Goal: Task Accomplishment & Management: Complete application form

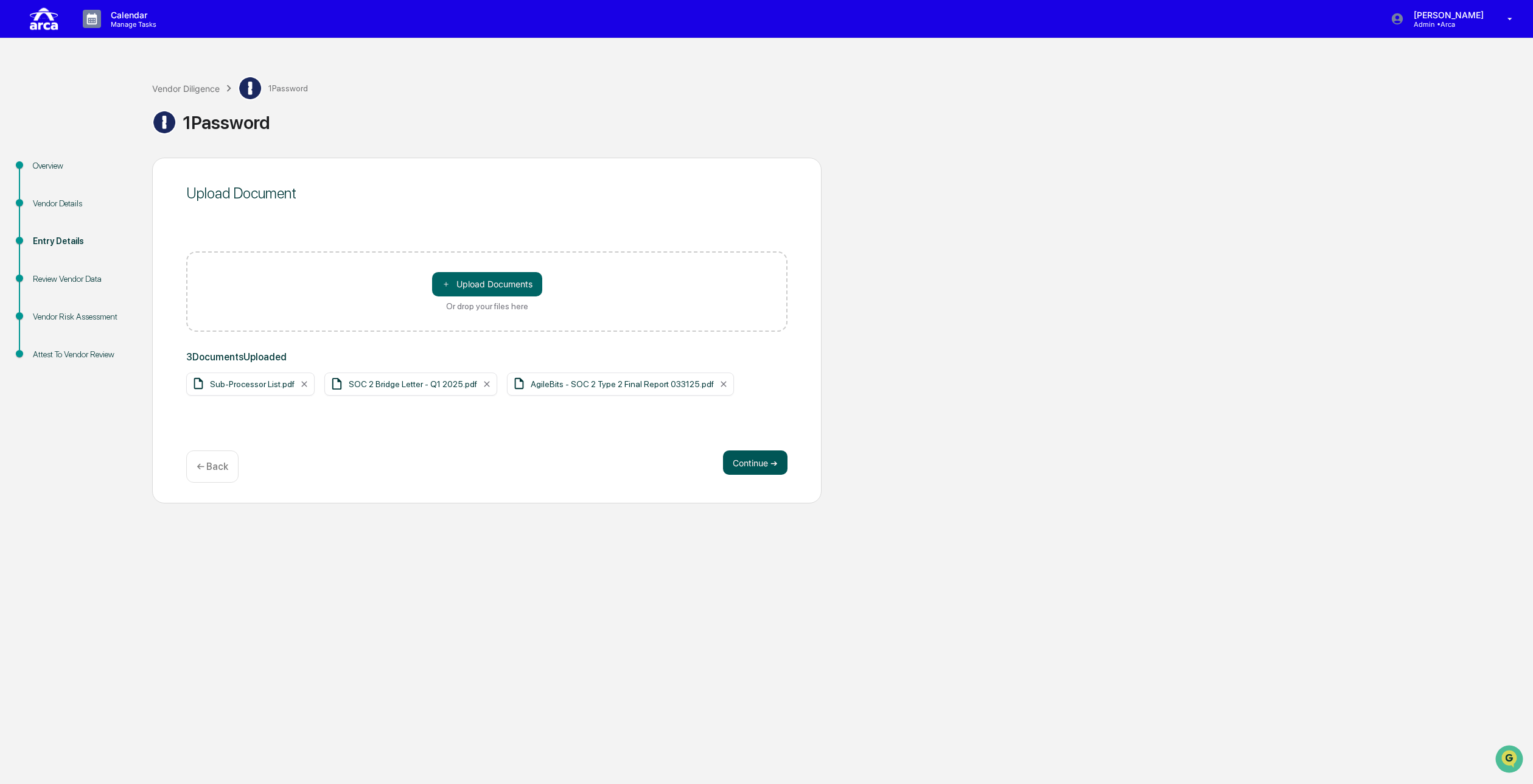
click at [750, 465] on button "Continue ➔" at bounding box center [756, 462] width 65 height 25
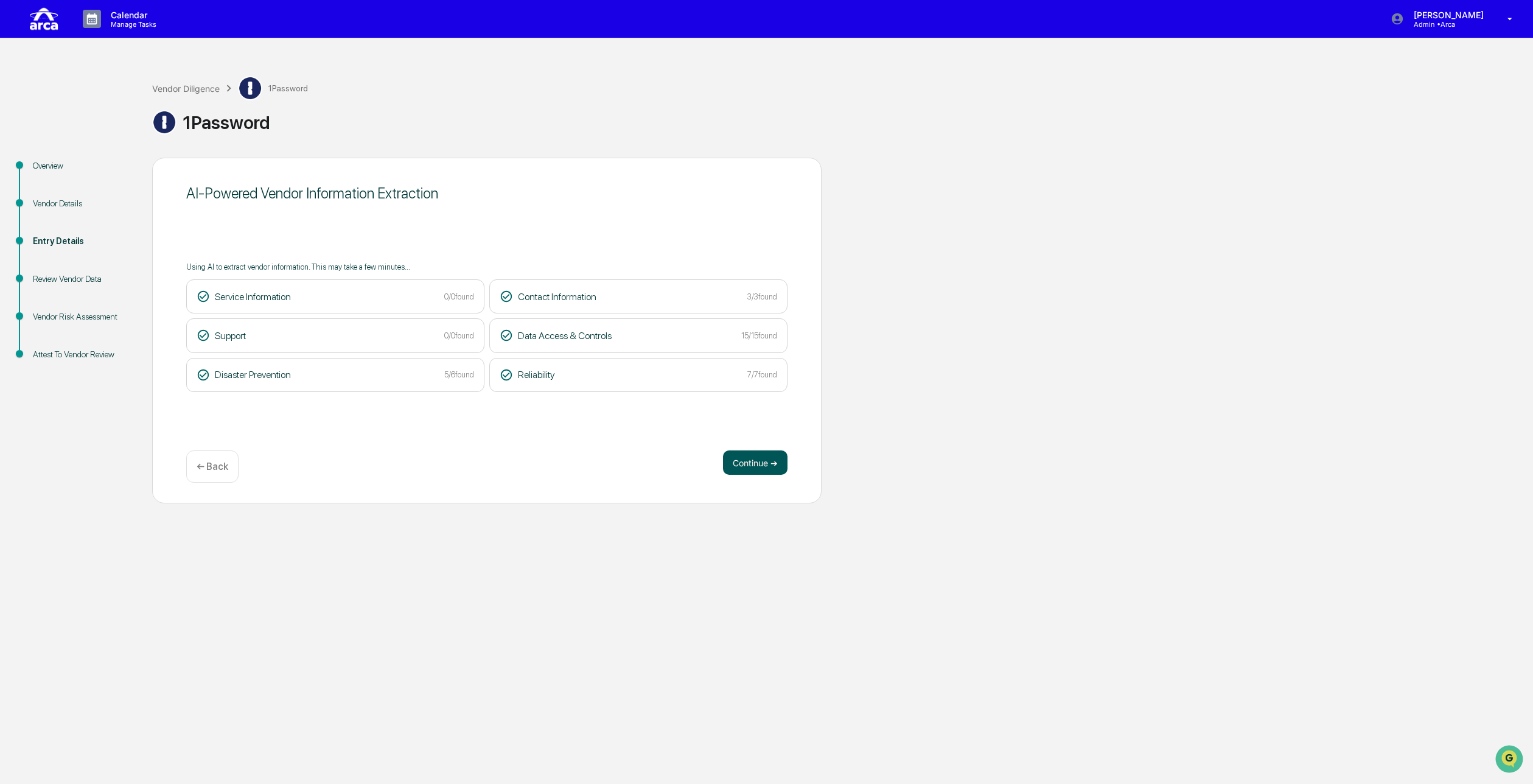
click at [742, 464] on button "Continue ➔" at bounding box center [756, 462] width 65 height 25
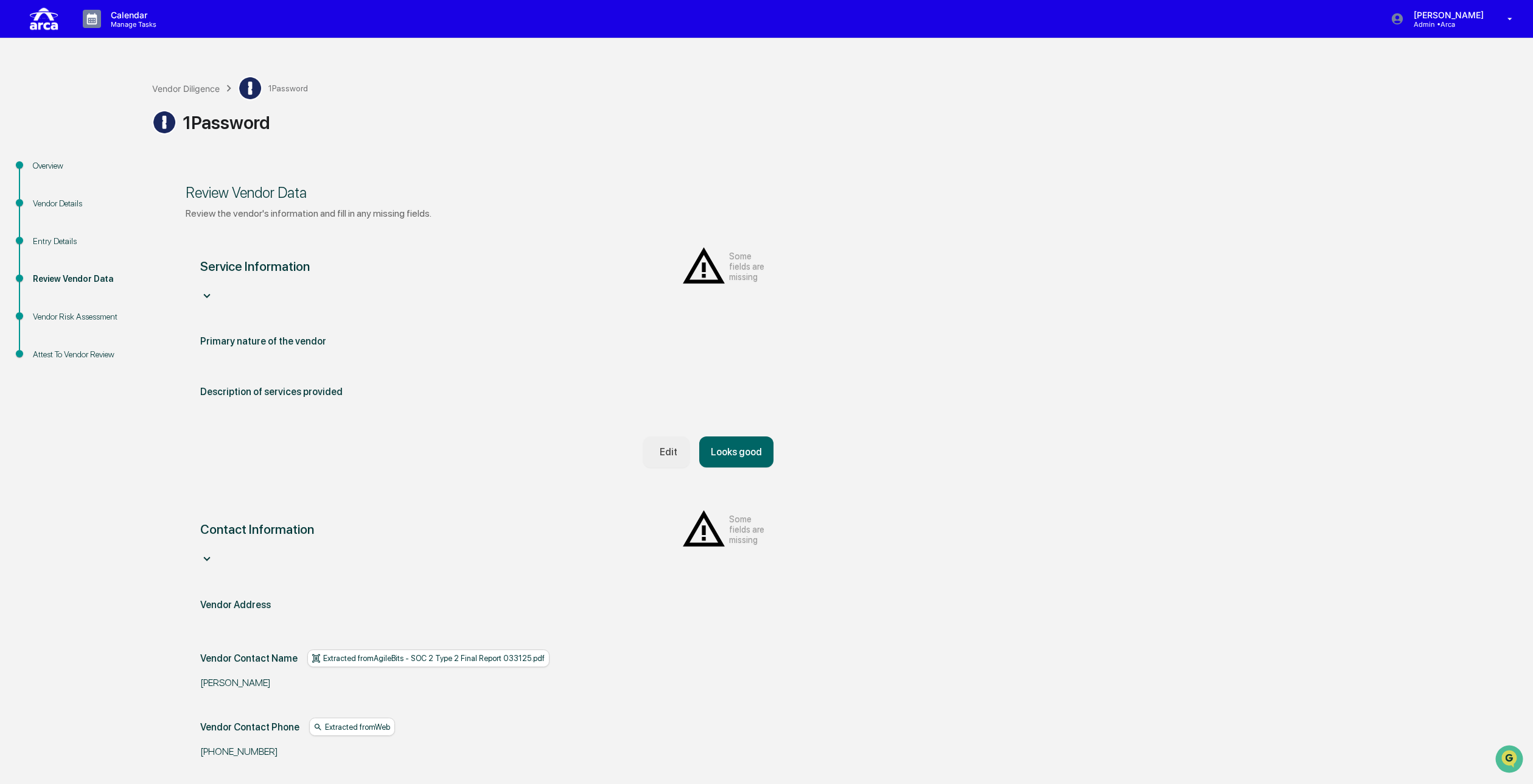
click at [270, 386] on div "Description of services provided" at bounding box center [271, 392] width 142 height 12
click at [660, 446] on div "Edit" at bounding box center [665, 452] width 23 height 12
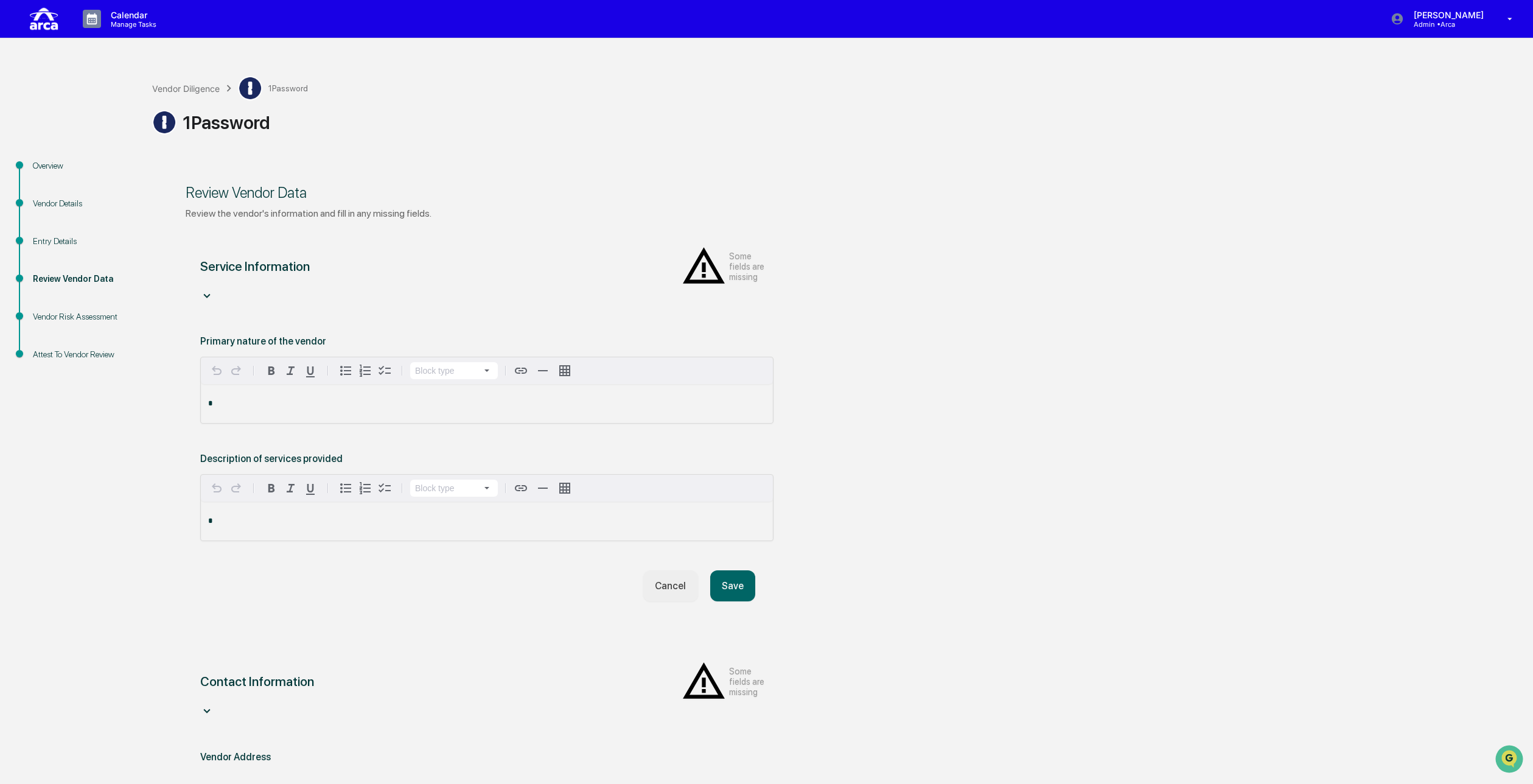
click at [660, 570] on button "Cancel" at bounding box center [670, 586] width 54 height 31
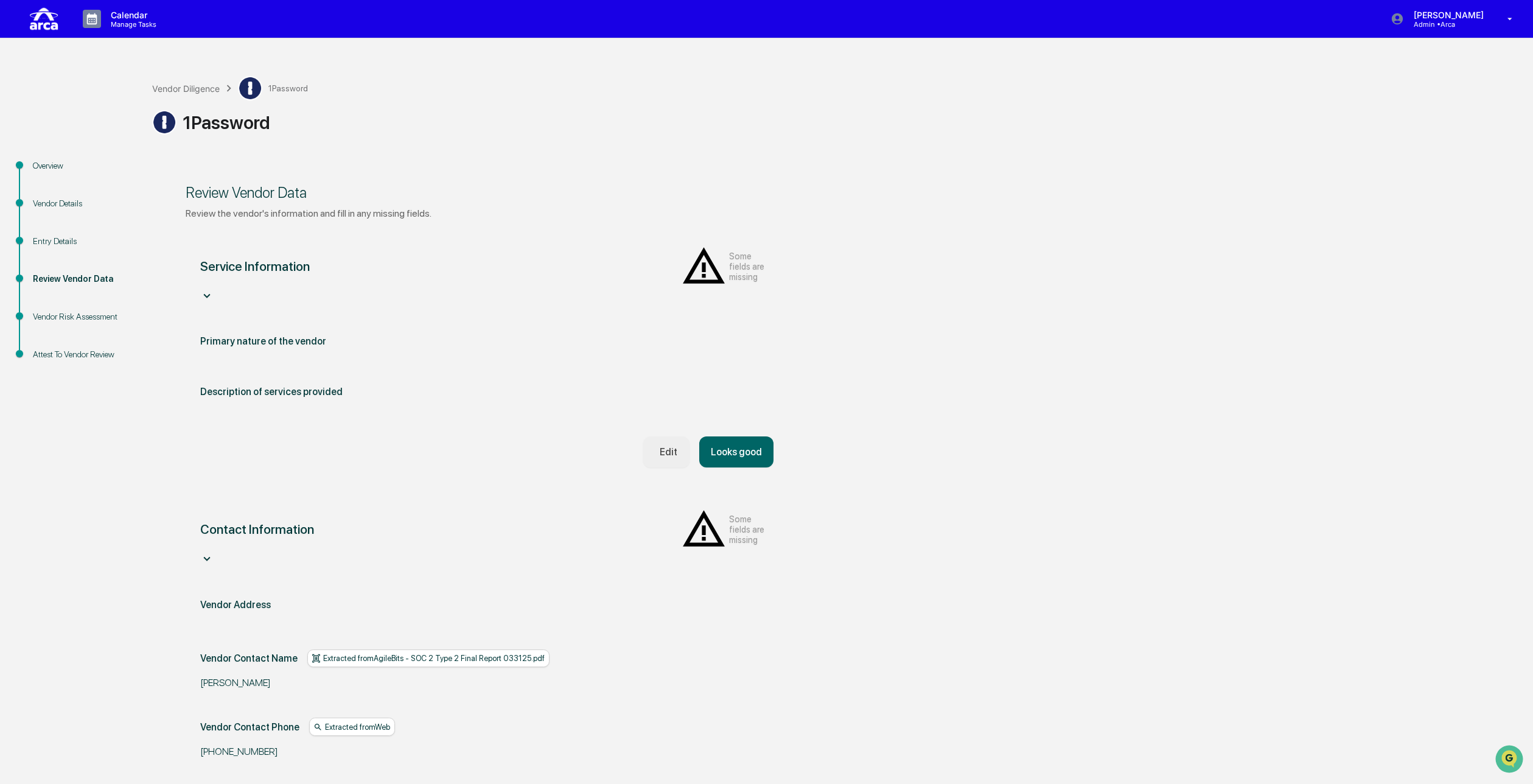
click at [551, 520] on div "Contact Information Some fields are missing" at bounding box center [487, 537] width 573 height 62
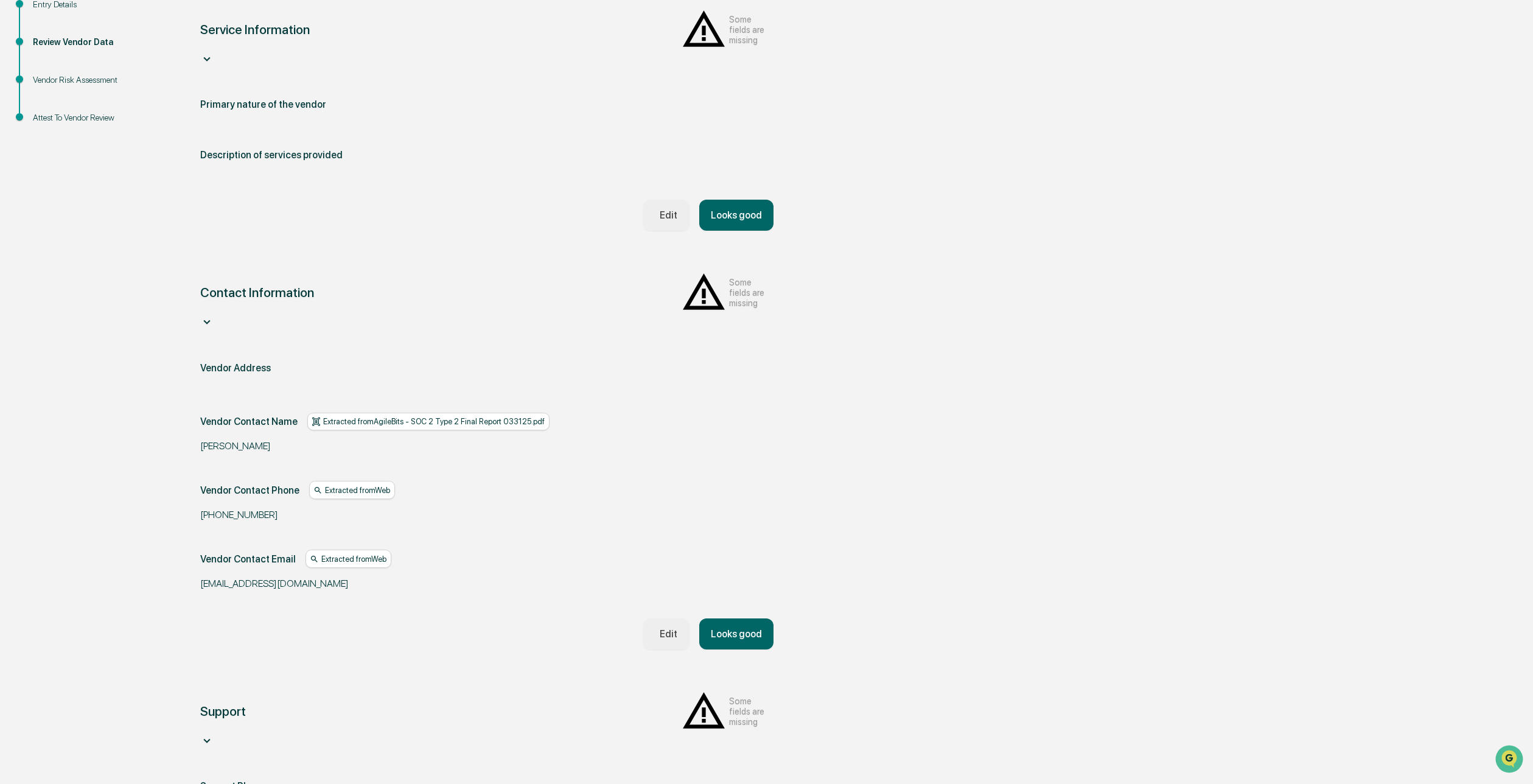
scroll to position [247, 0]
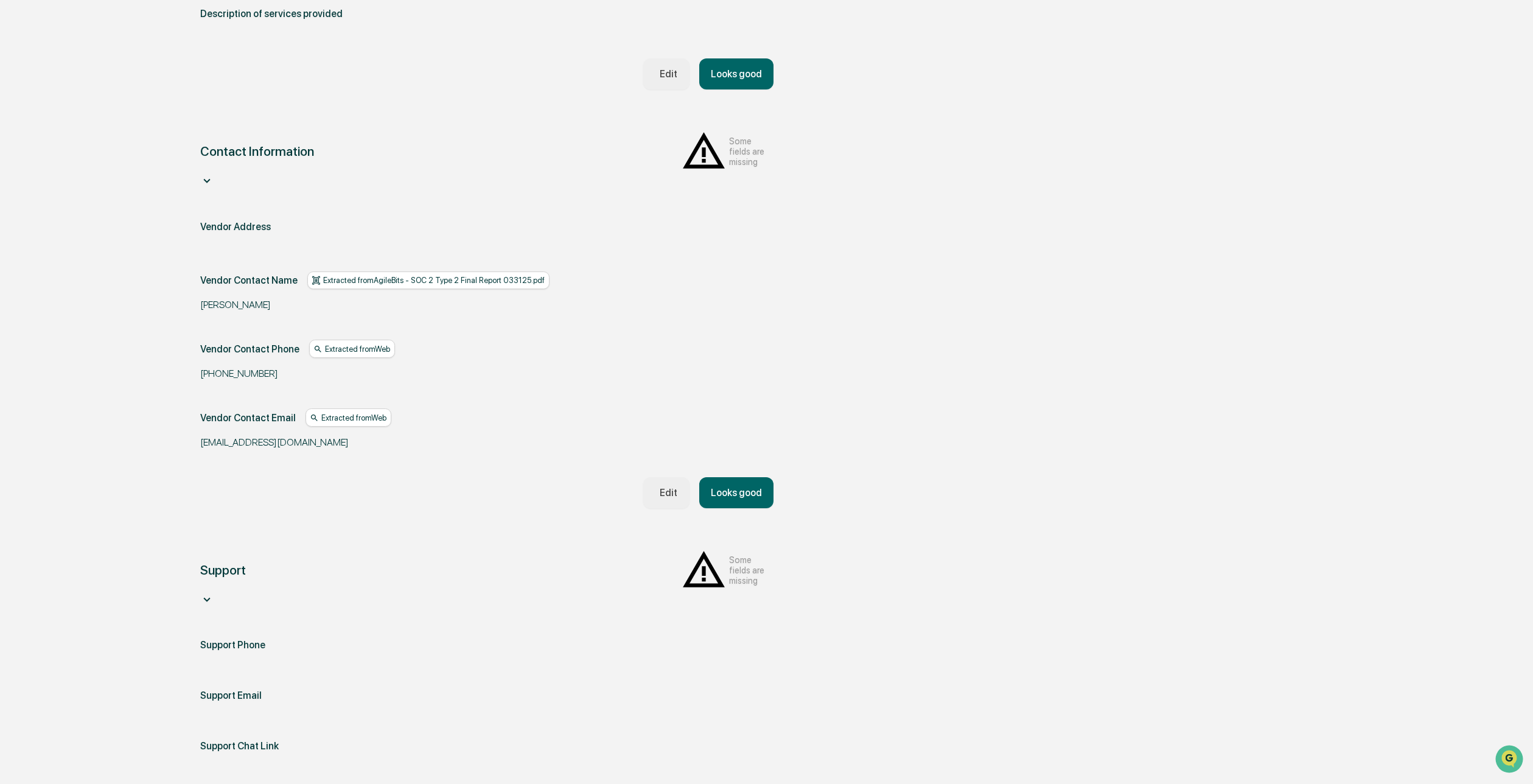
click at [595, 549] on div "Support Some fields are missing" at bounding box center [487, 578] width 573 height 62
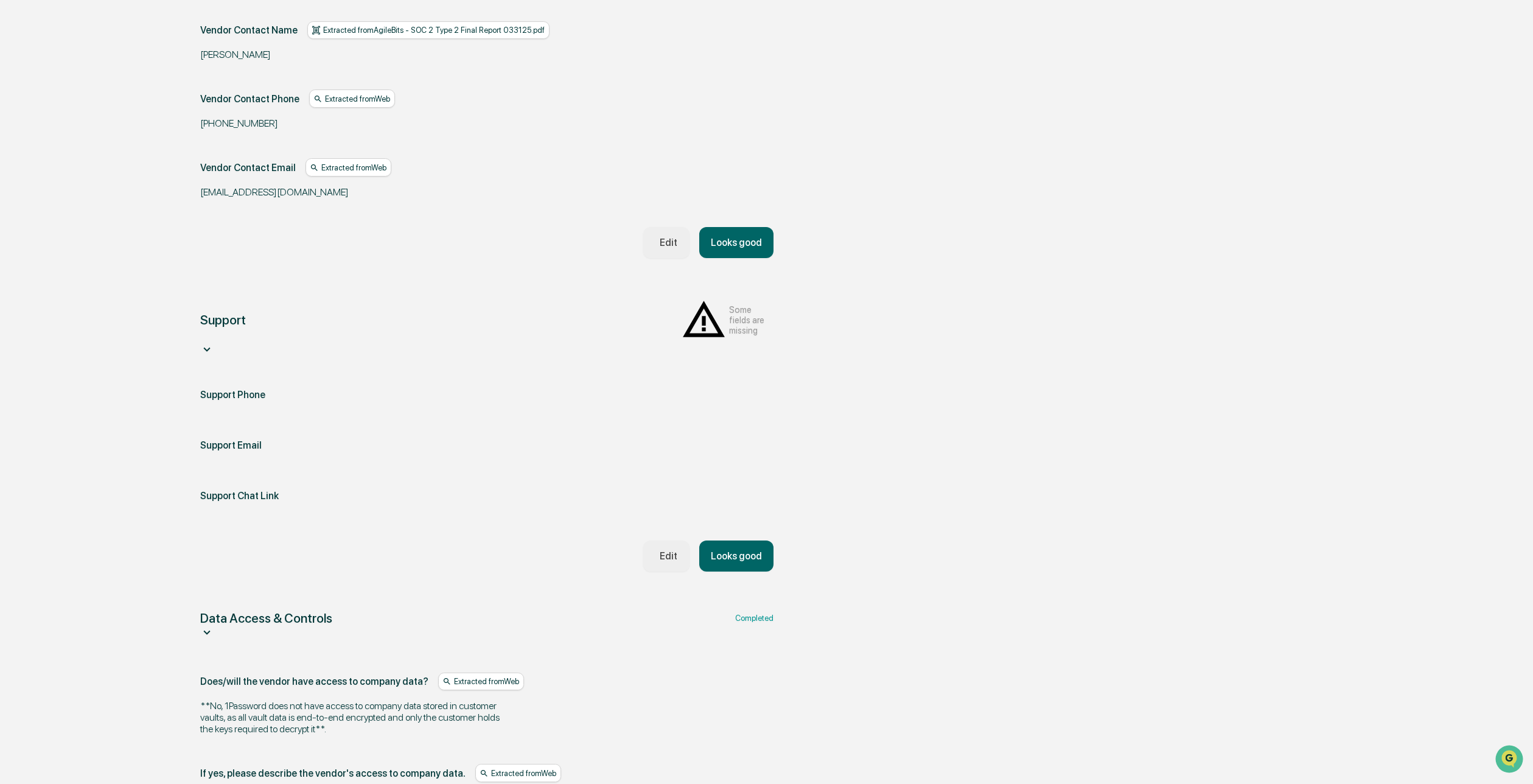
scroll to position [668, 0]
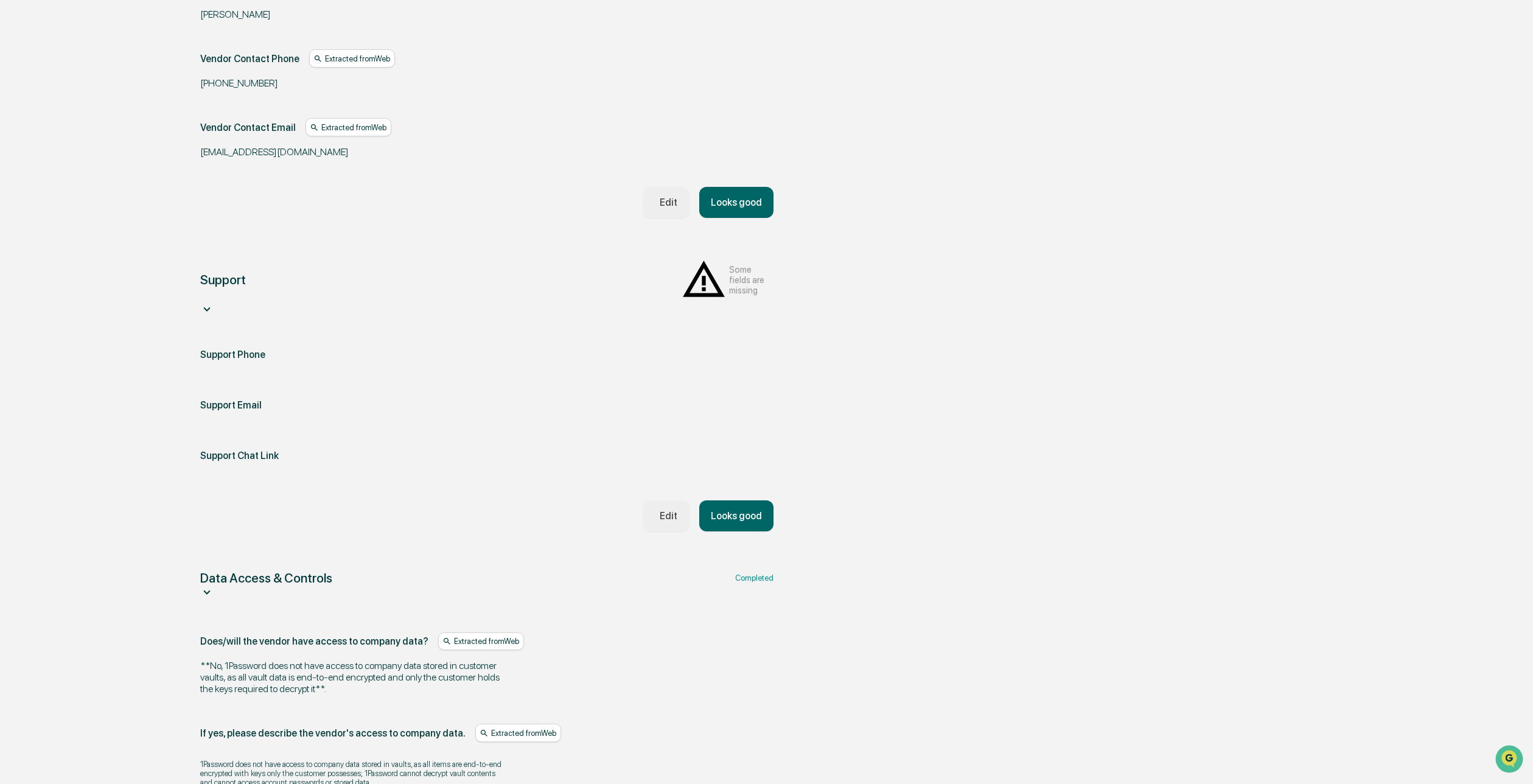
click at [539, 570] on div "Data Access & Controls Completed" at bounding box center [487, 578] width 573 height 16
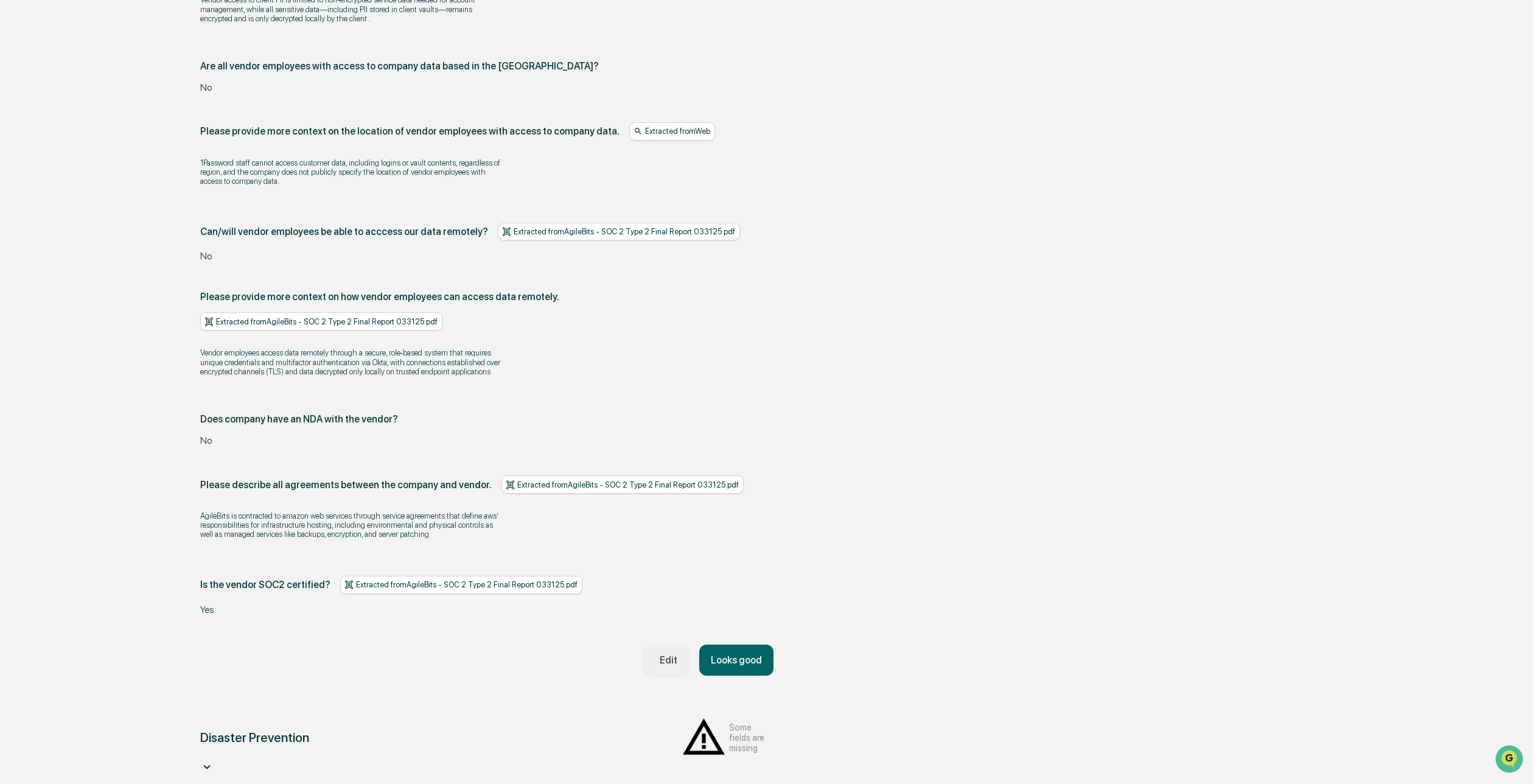
scroll to position [2161, 0]
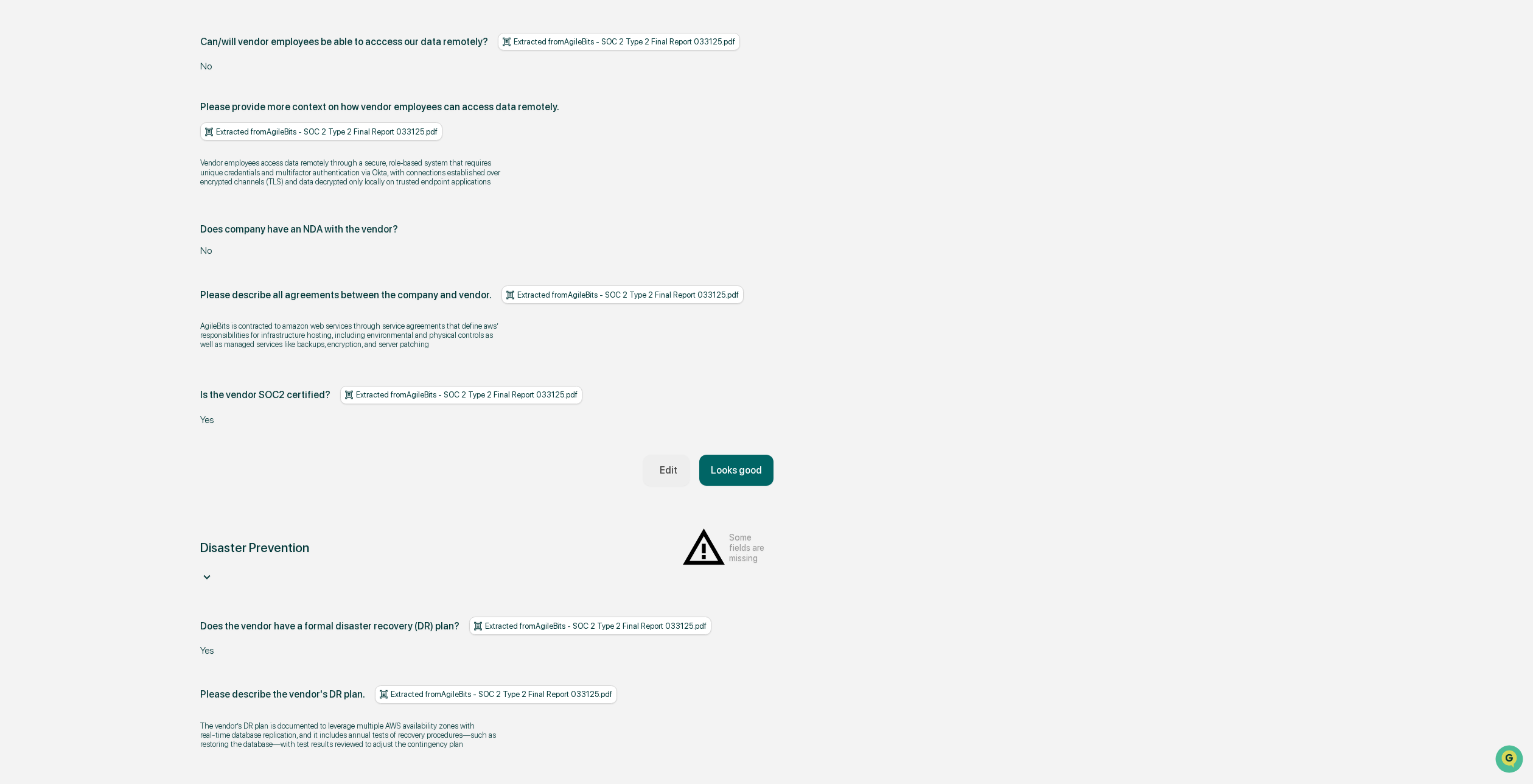
click at [720, 486] on button "Looks good" at bounding box center [737, 470] width 75 height 31
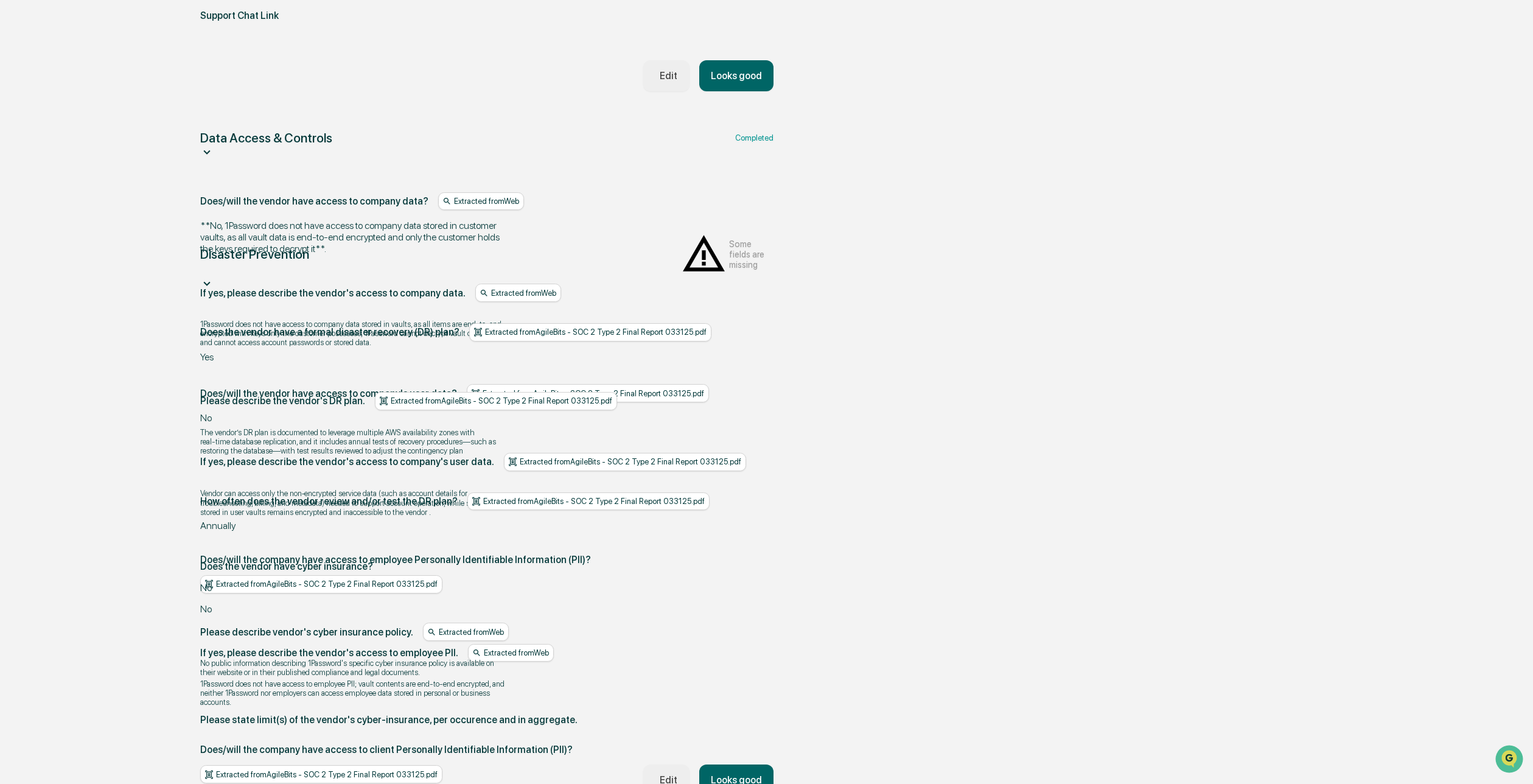
scroll to position [982, 0]
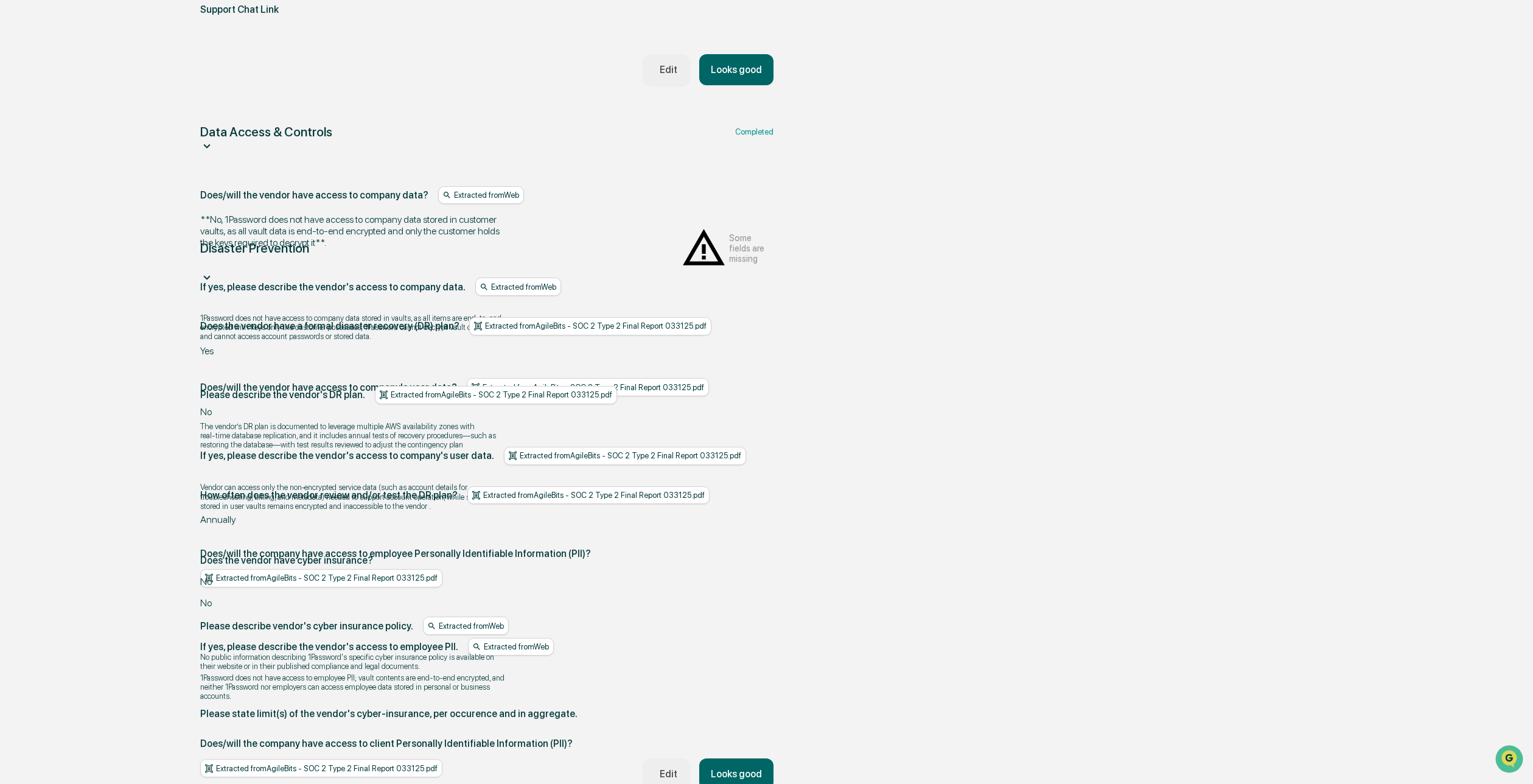
click at [655, 768] on div "Edit" at bounding box center [665, 774] width 23 height 12
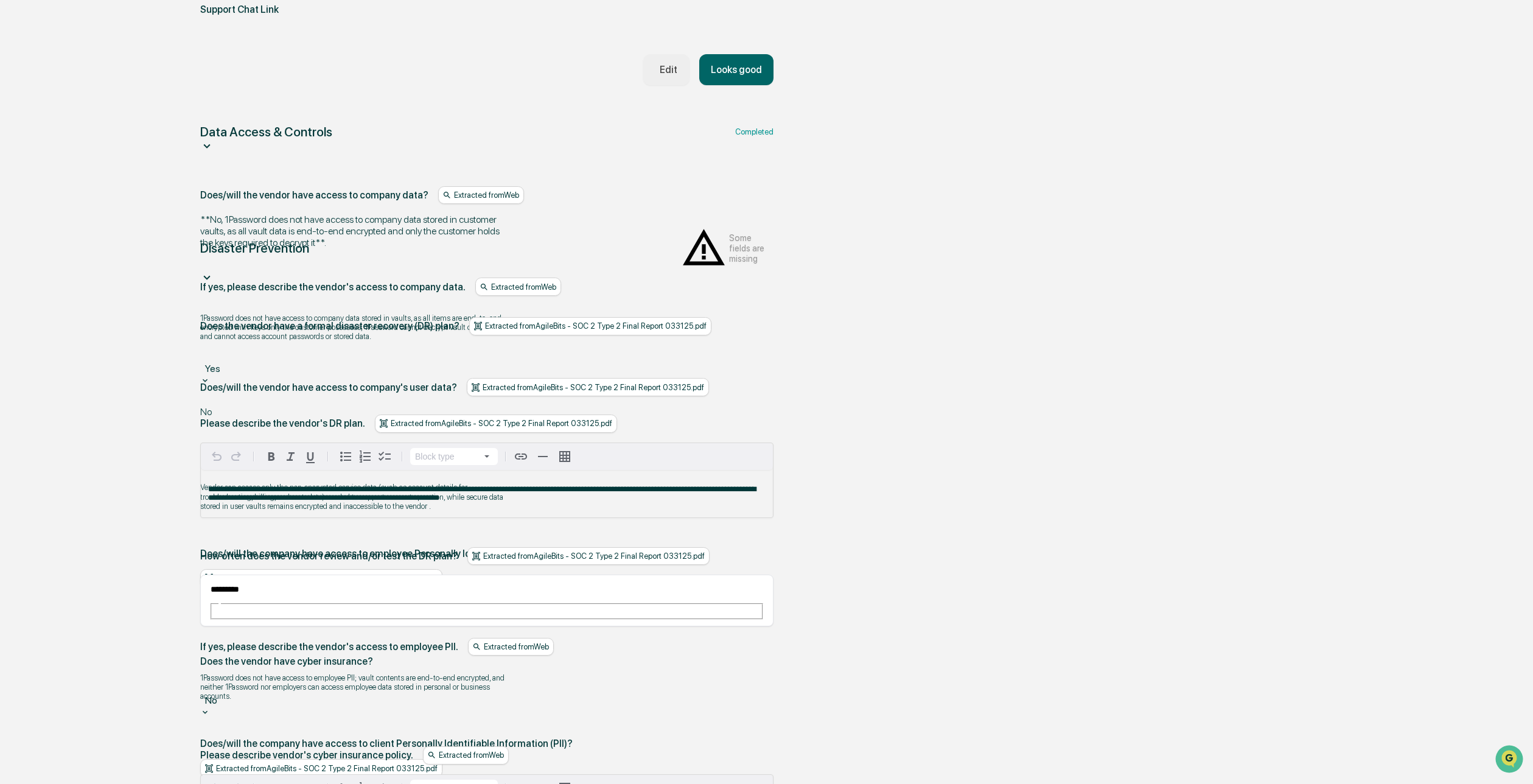
click at [377, 679] on div at bounding box center [487, 686] width 561 height 14
click at [368, 679] on div at bounding box center [487, 686] width 561 height 14
click at [512, 655] on div "Does the vendor have cyber insurance?" at bounding box center [487, 661] width 573 height 12
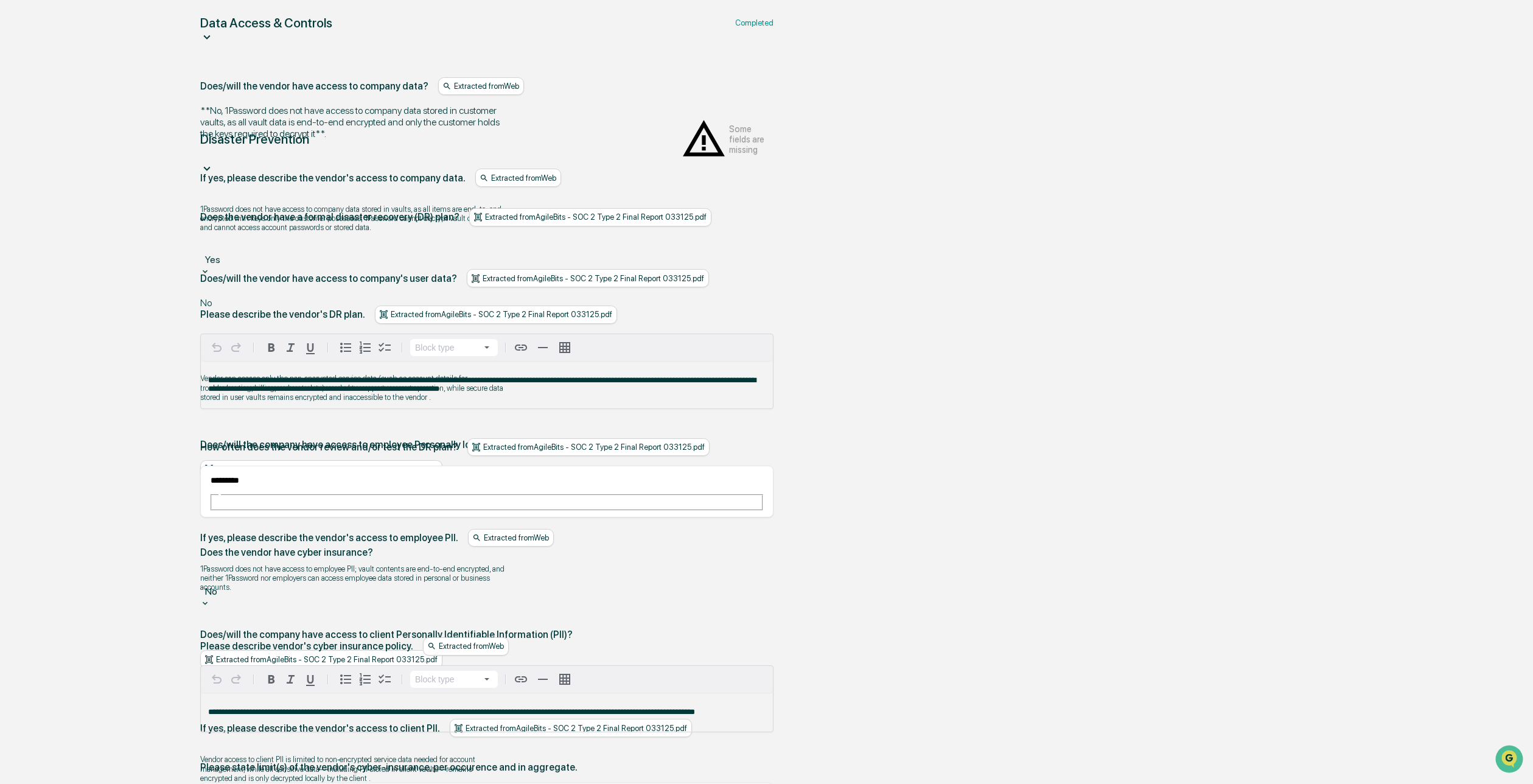
click at [507, 707] on p "**********" at bounding box center [487, 711] width 557 height 9
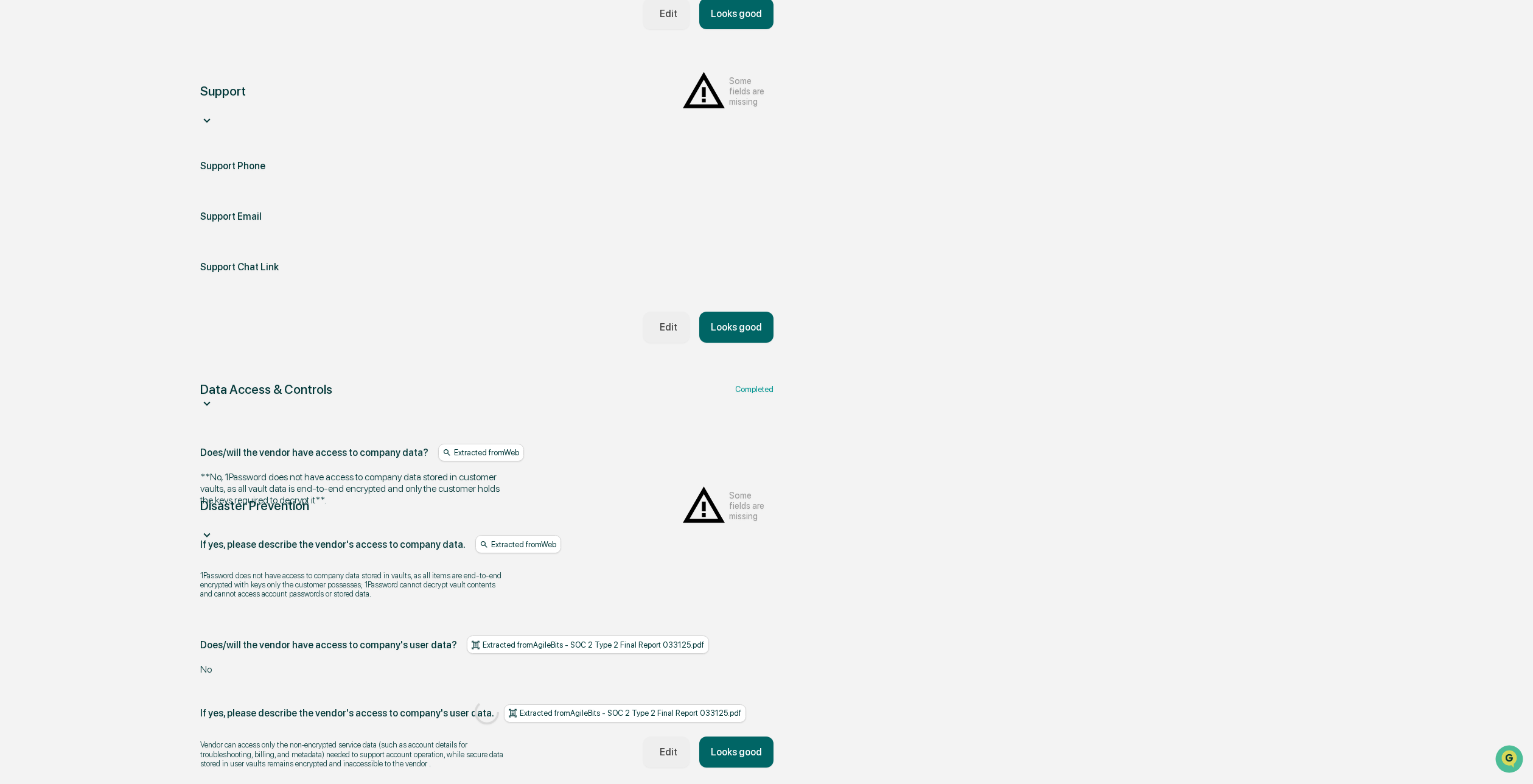
scroll to position [976, 0]
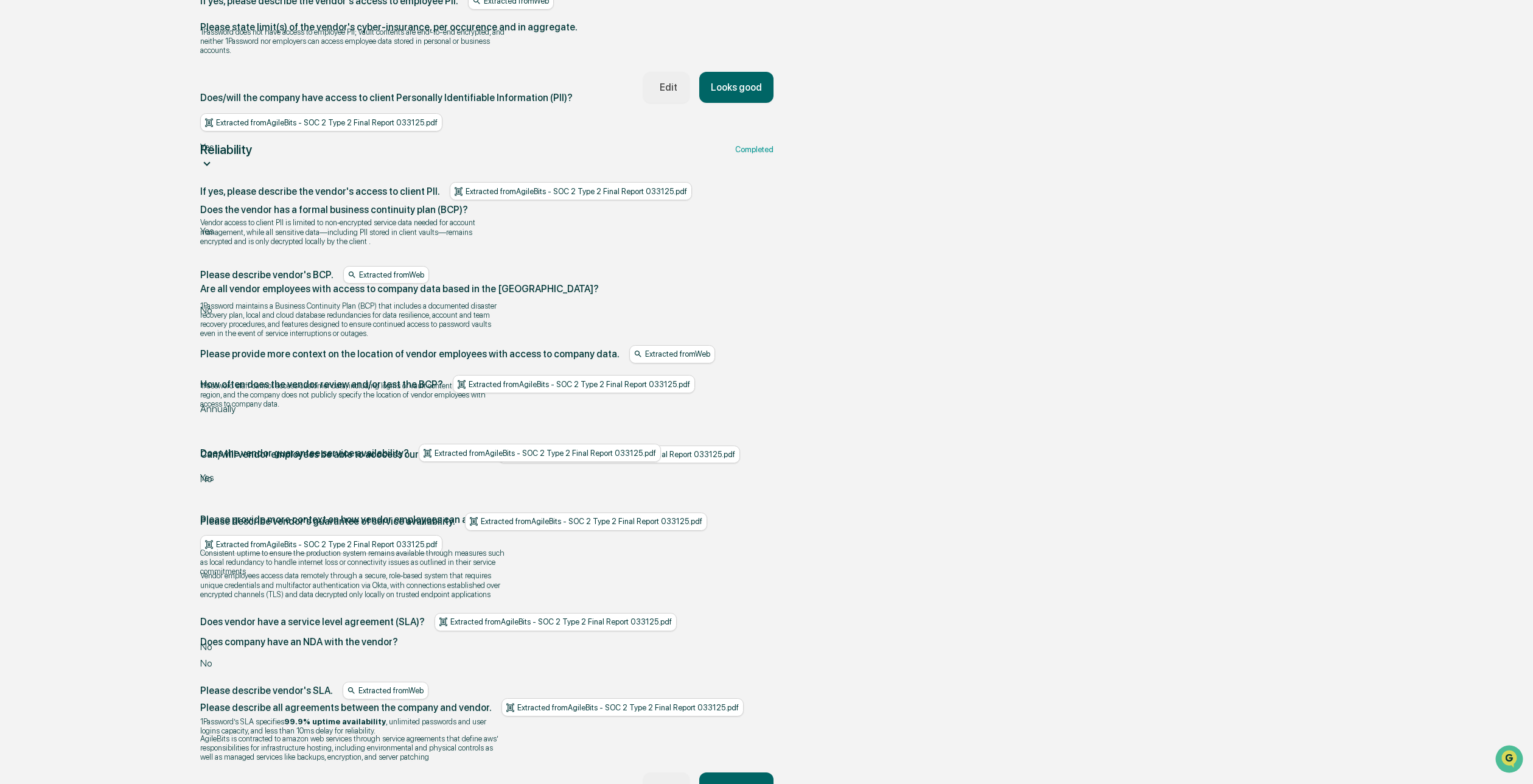
scroll to position [1632, 0]
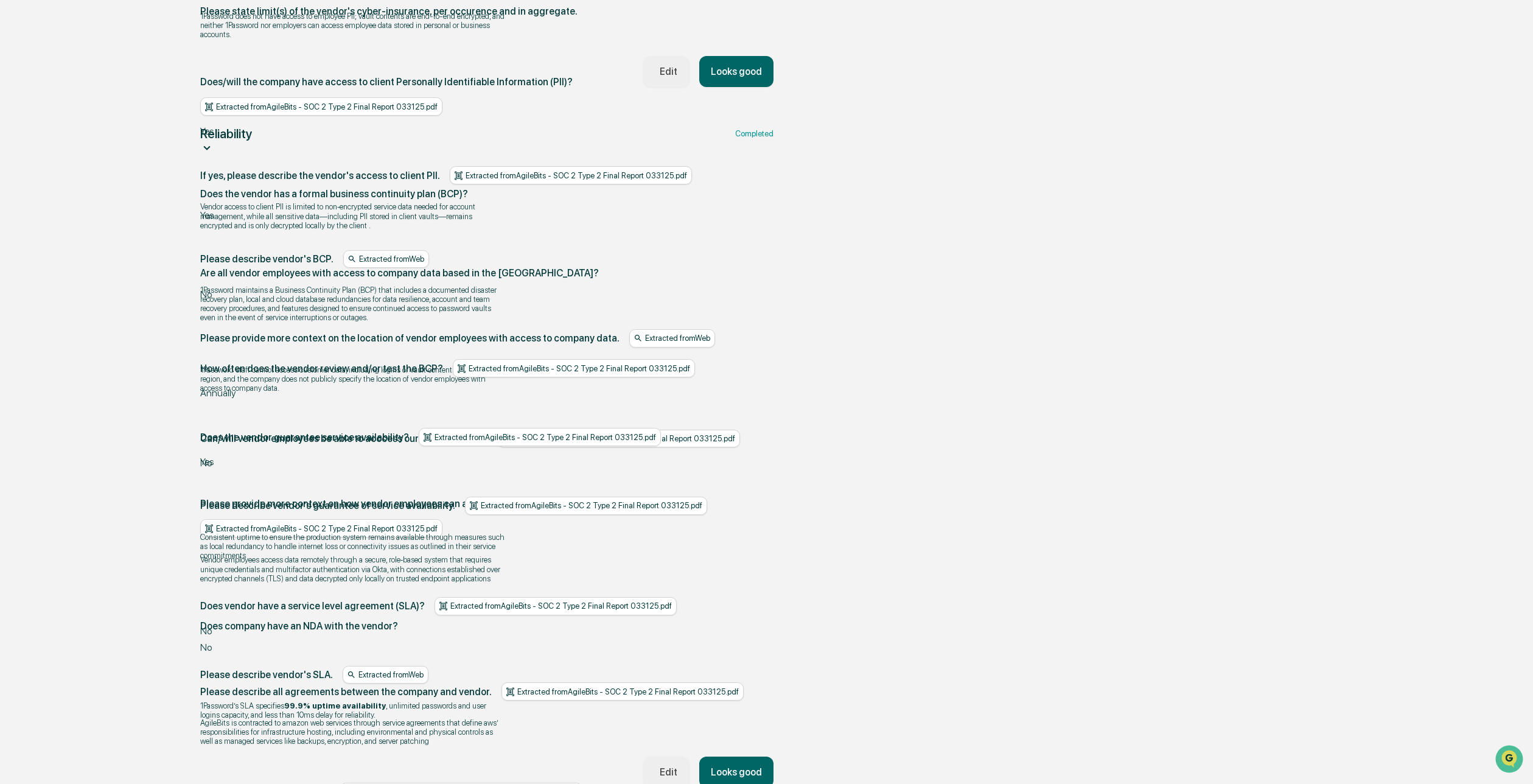
click at [746, 757] on button "Looks good" at bounding box center [737, 772] width 75 height 31
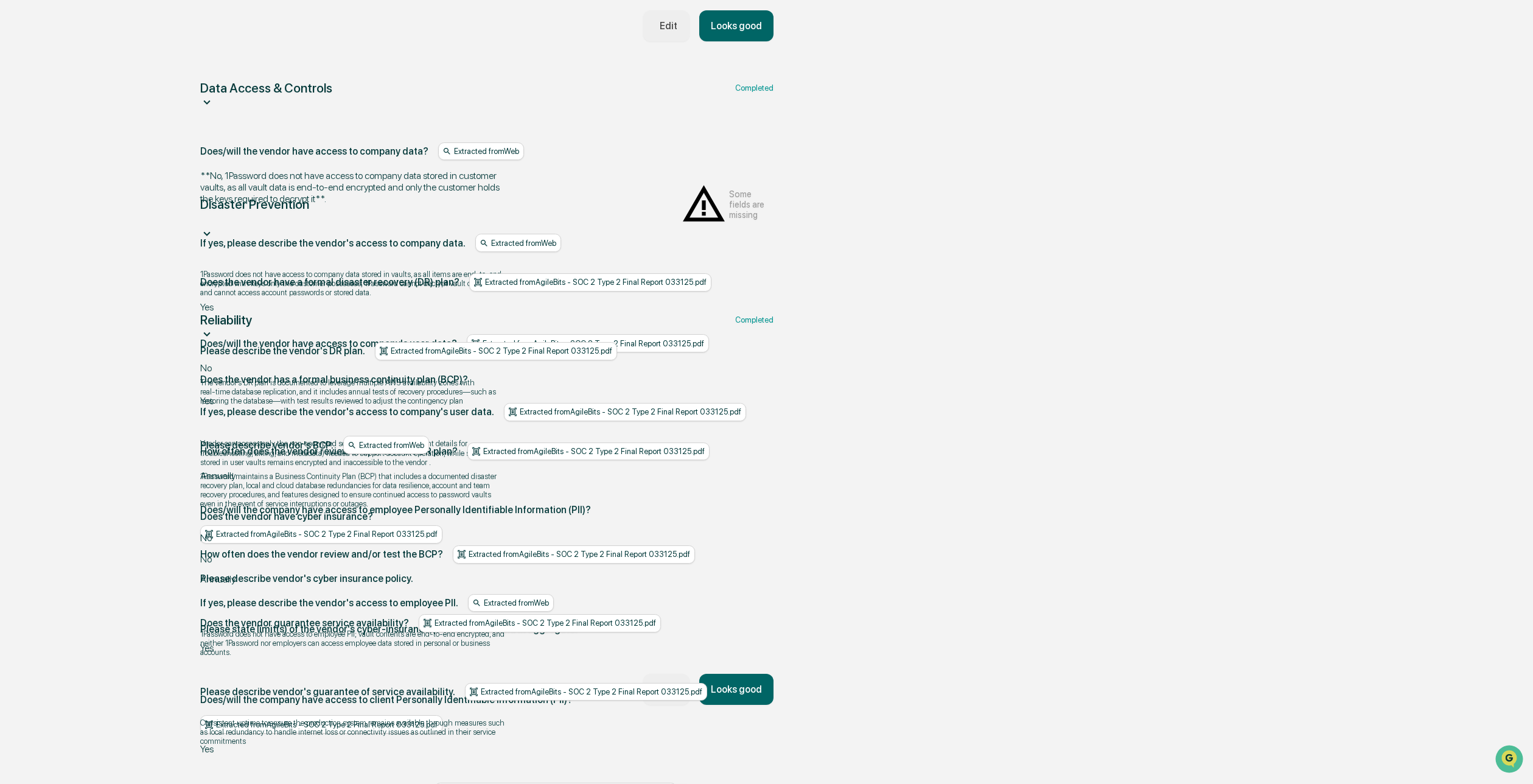
scroll to position [1123, 0]
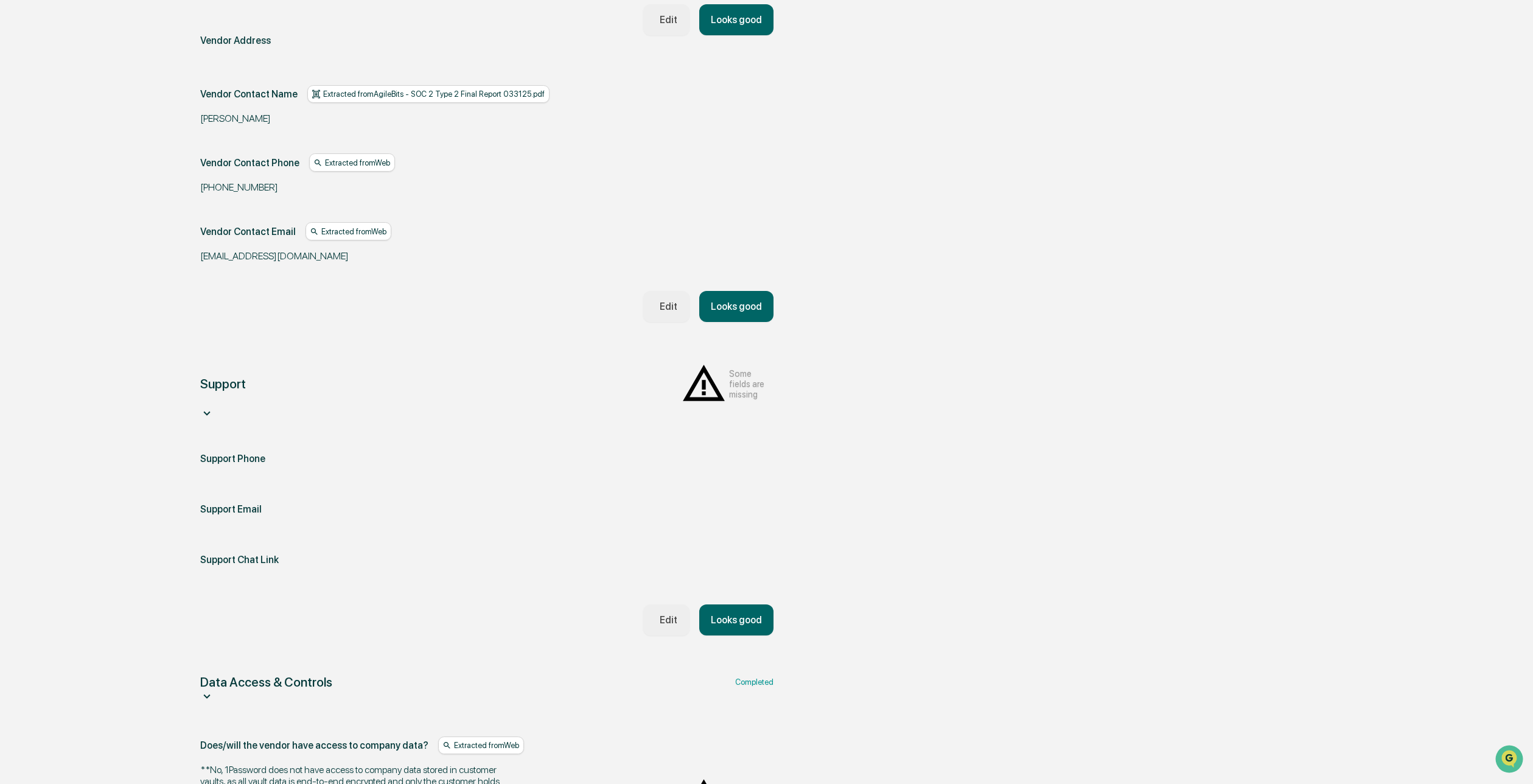
click at [738, 604] on button "Looks good" at bounding box center [737, 620] width 75 height 31
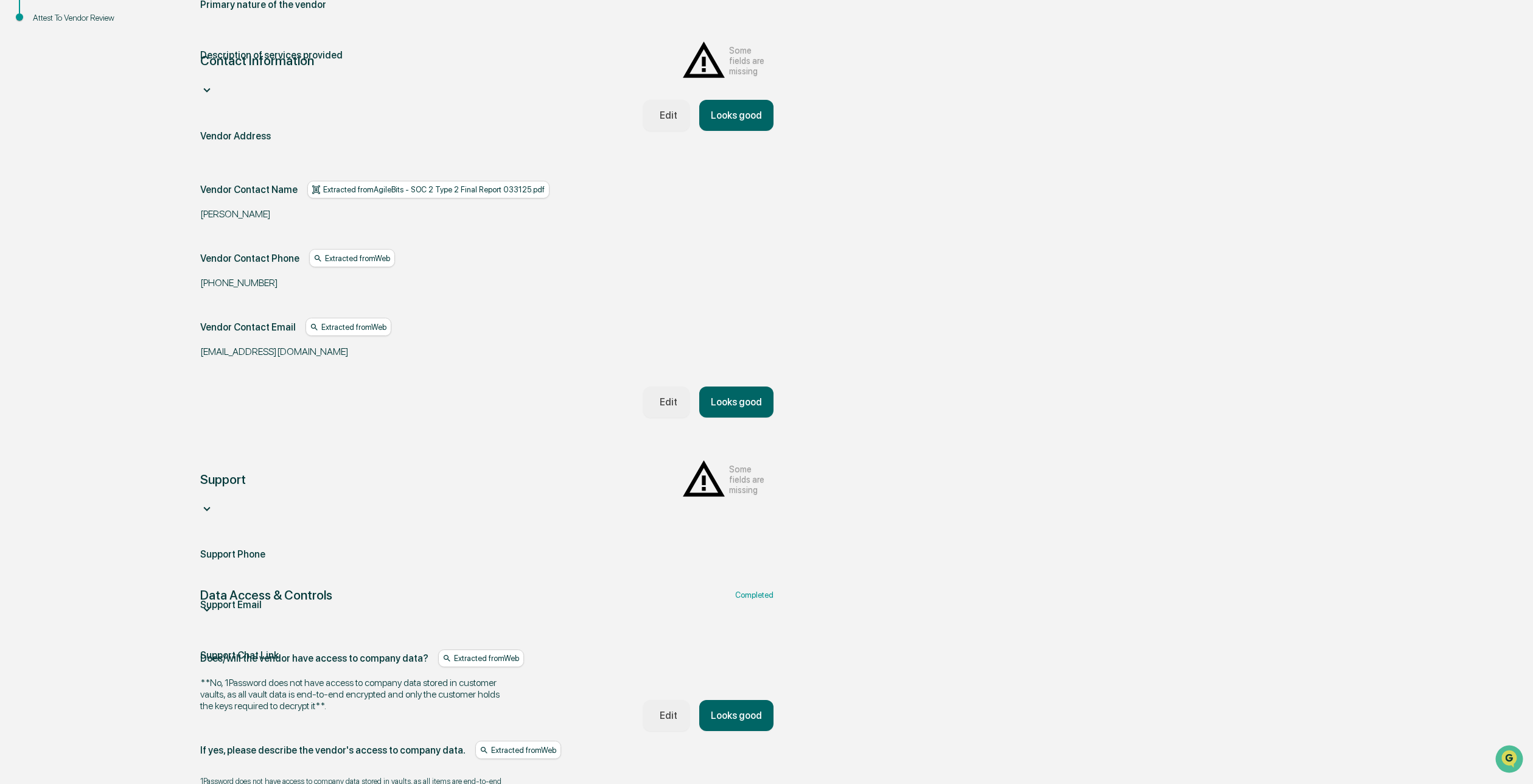
scroll to position [249, 0]
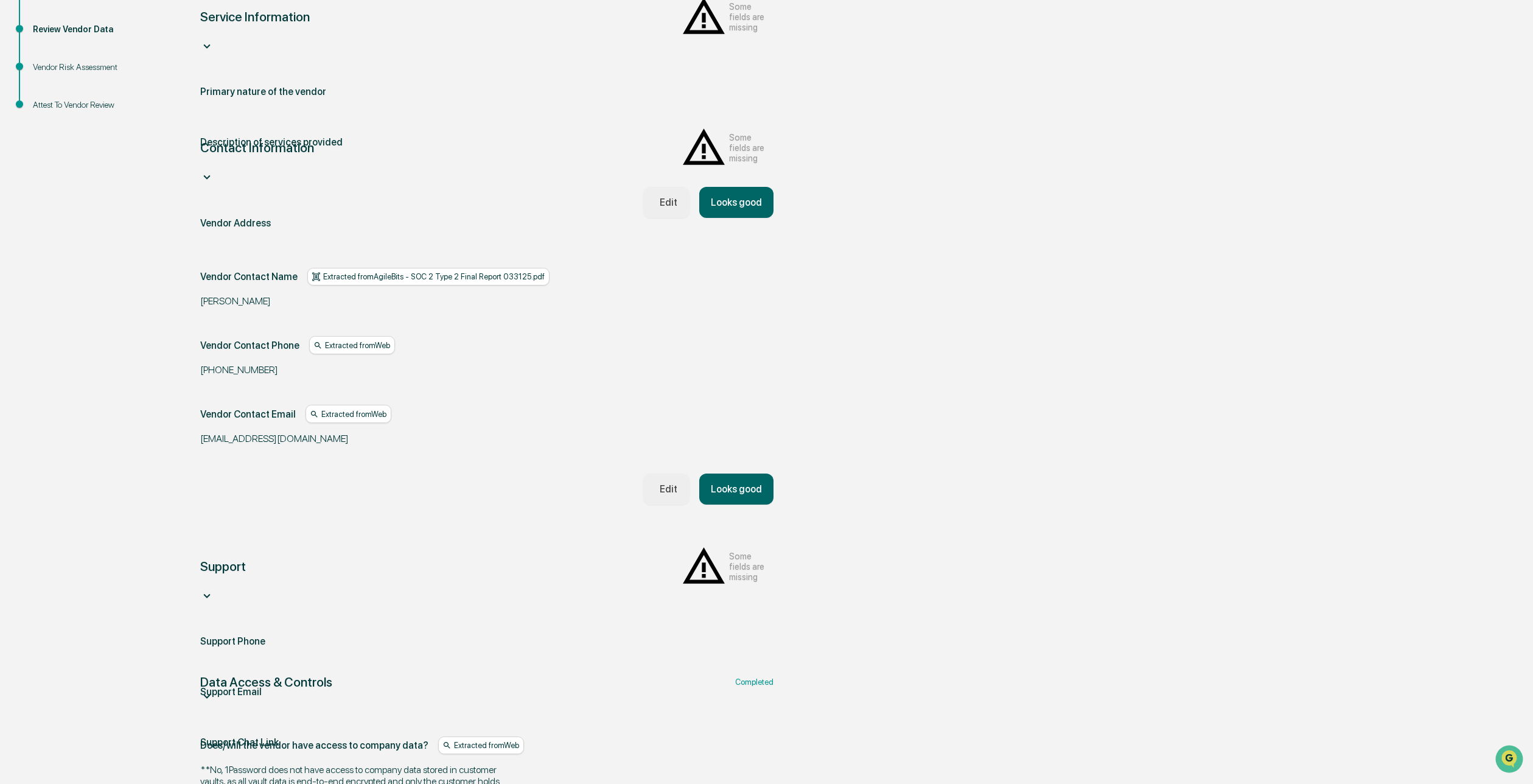
click at [726, 474] on button "Looks good" at bounding box center [737, 490] width 75 height 31
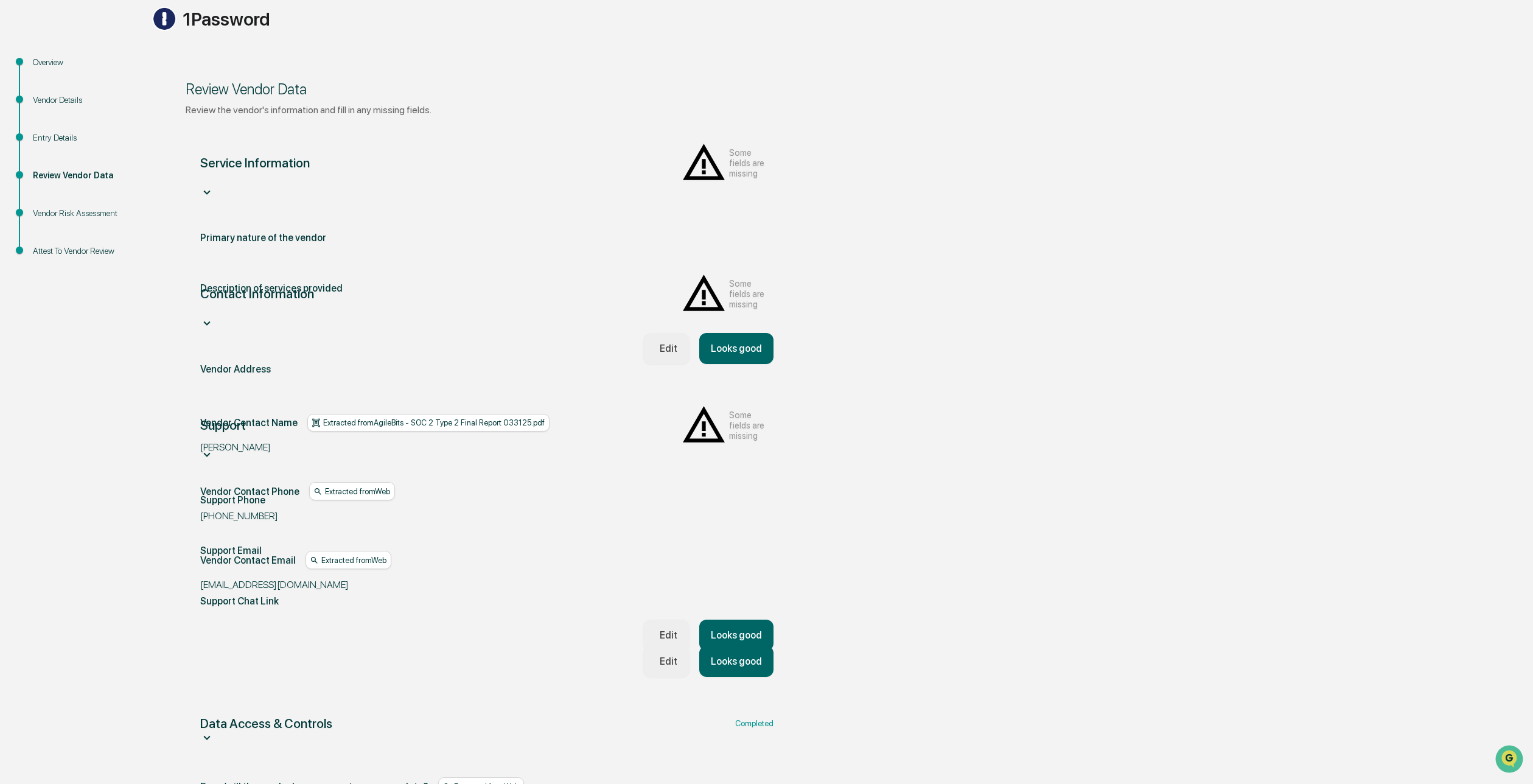
scroll to position [75, 0]
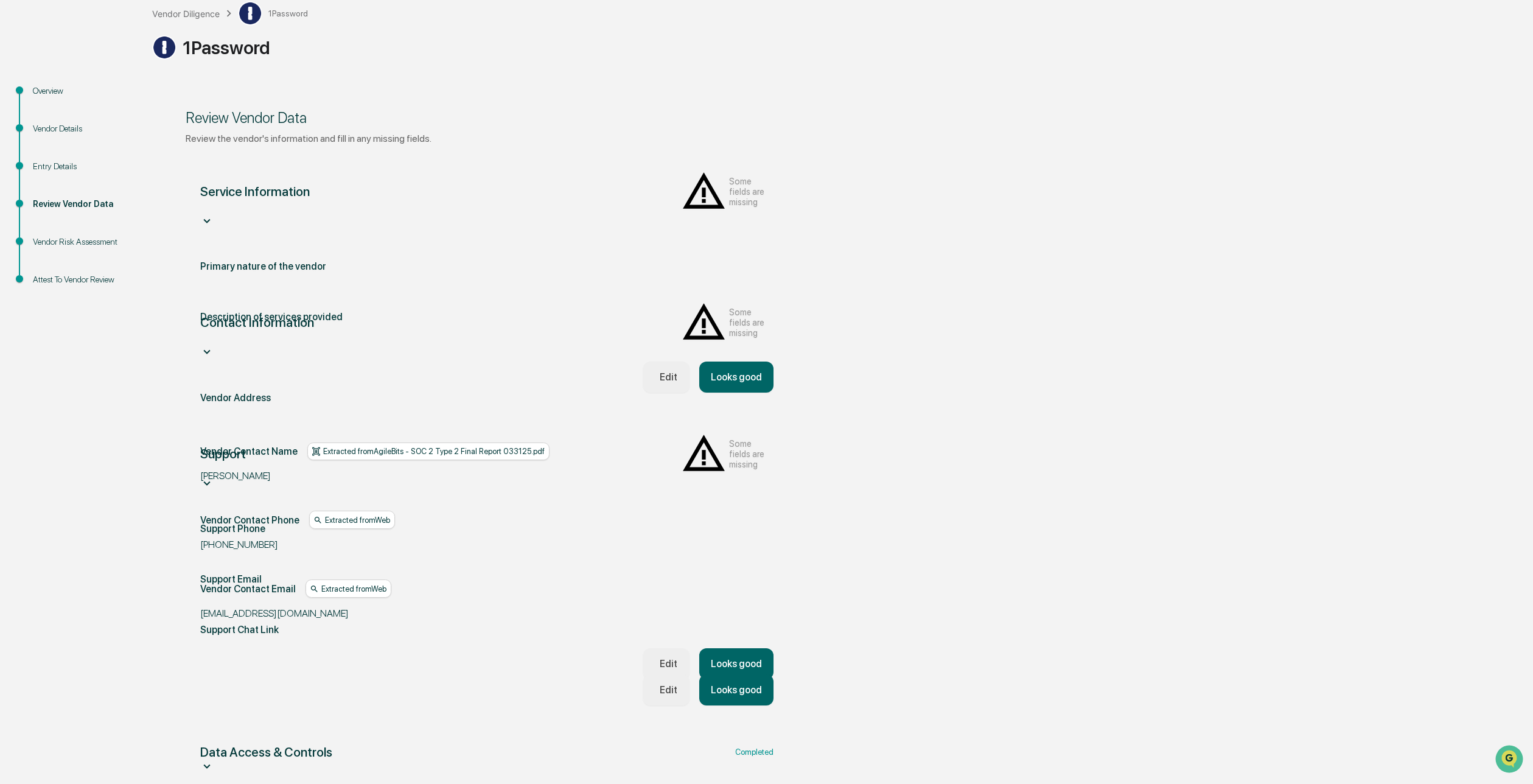
click at [744, 674] on button "Looks good" at bounding box center [737, 690] width 75 height 31
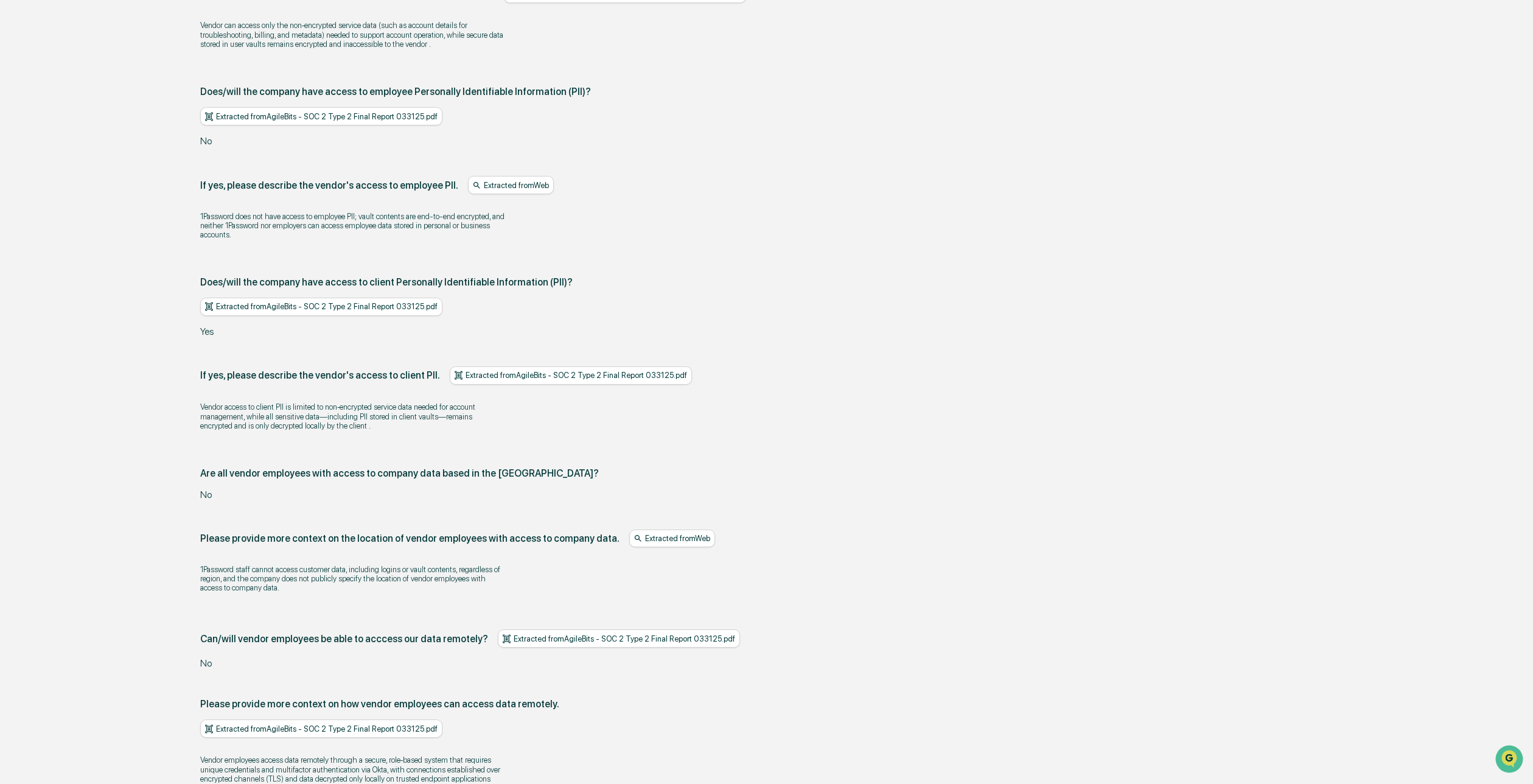
scroll to position [1413, 0]
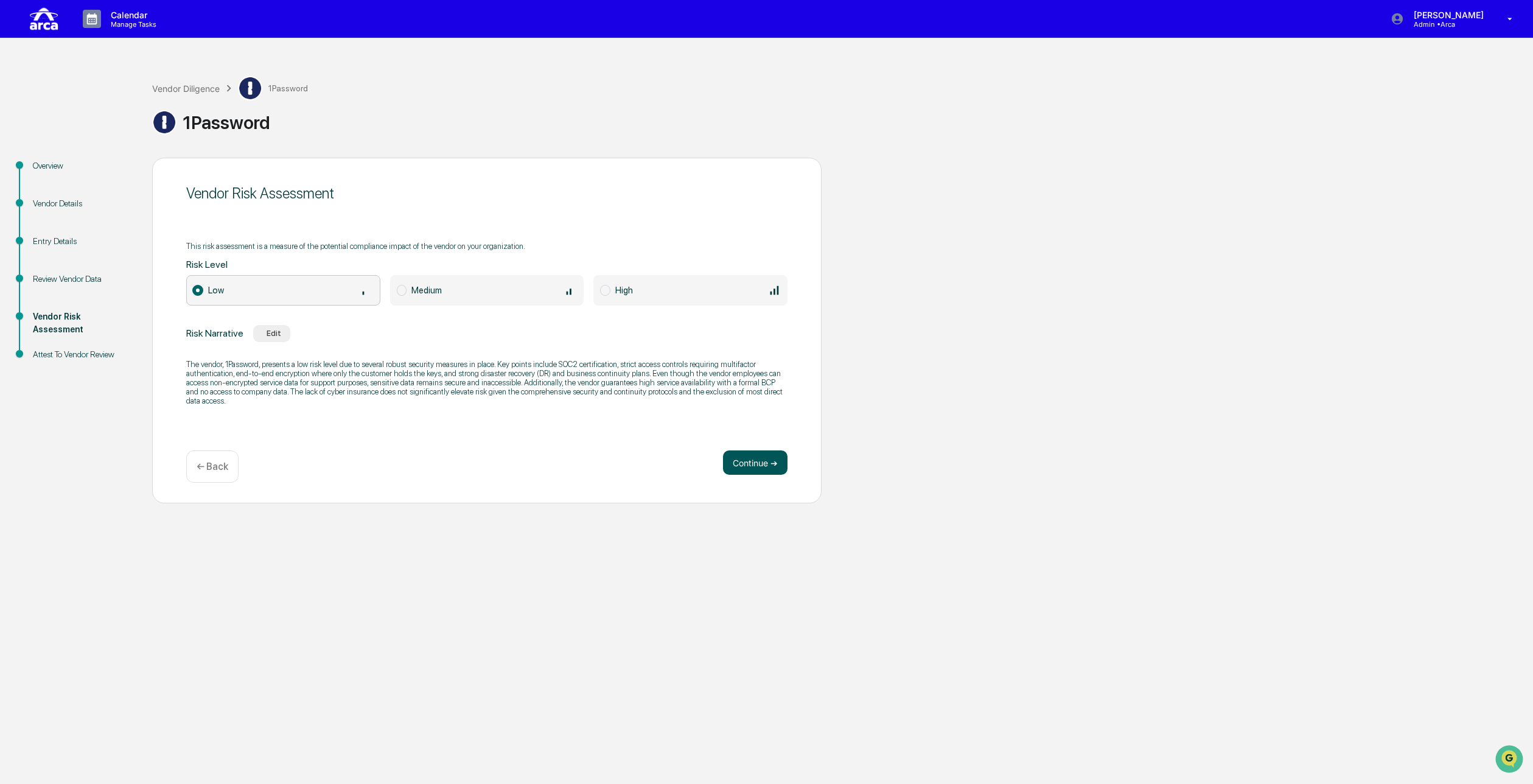
click at [751, 464] on button "Continue ➔" at bounding box center [756, 462] width 65 height 25
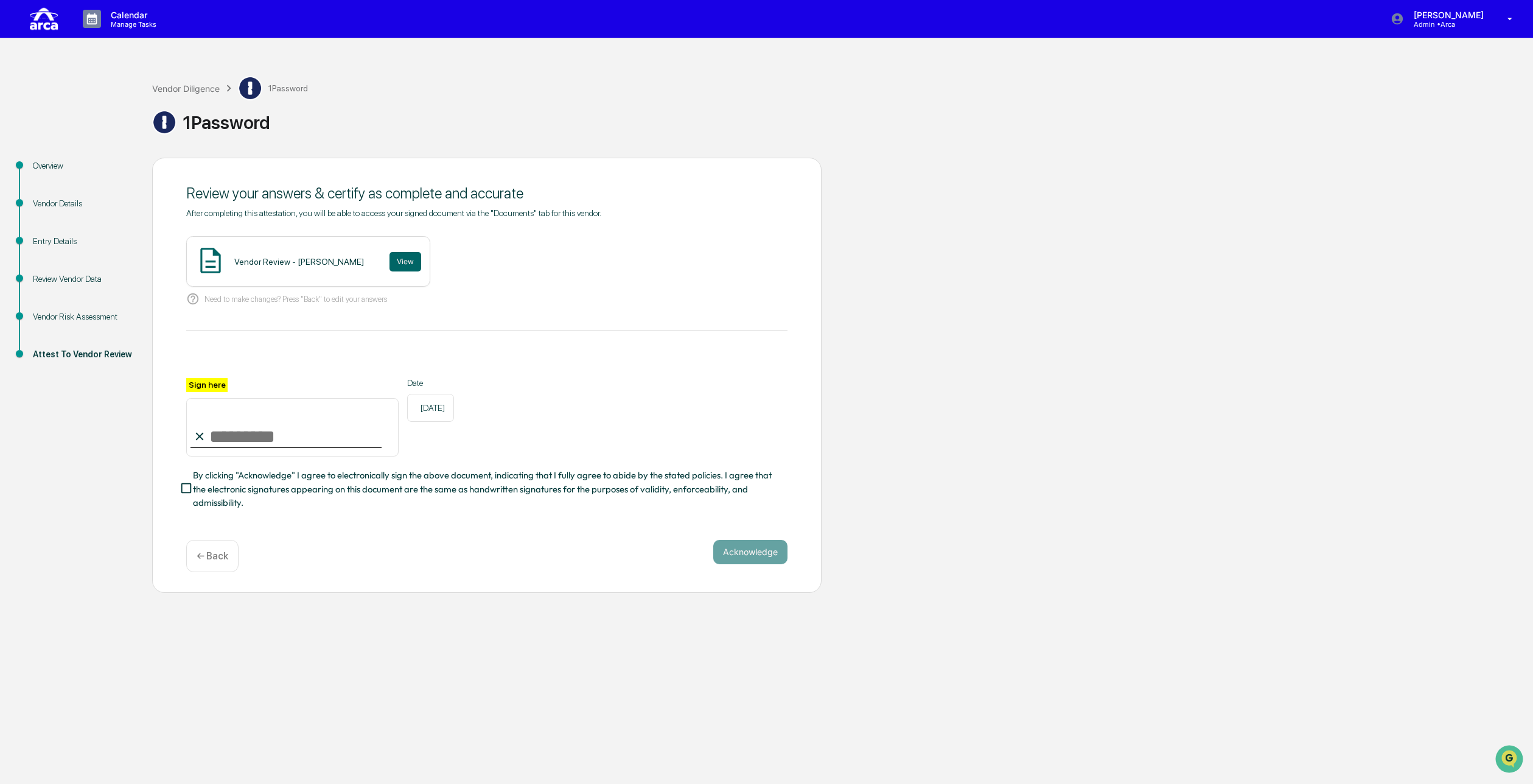
click at [221, 558] on p "← Back" at bounding box center [212, 556] width 31 height 12
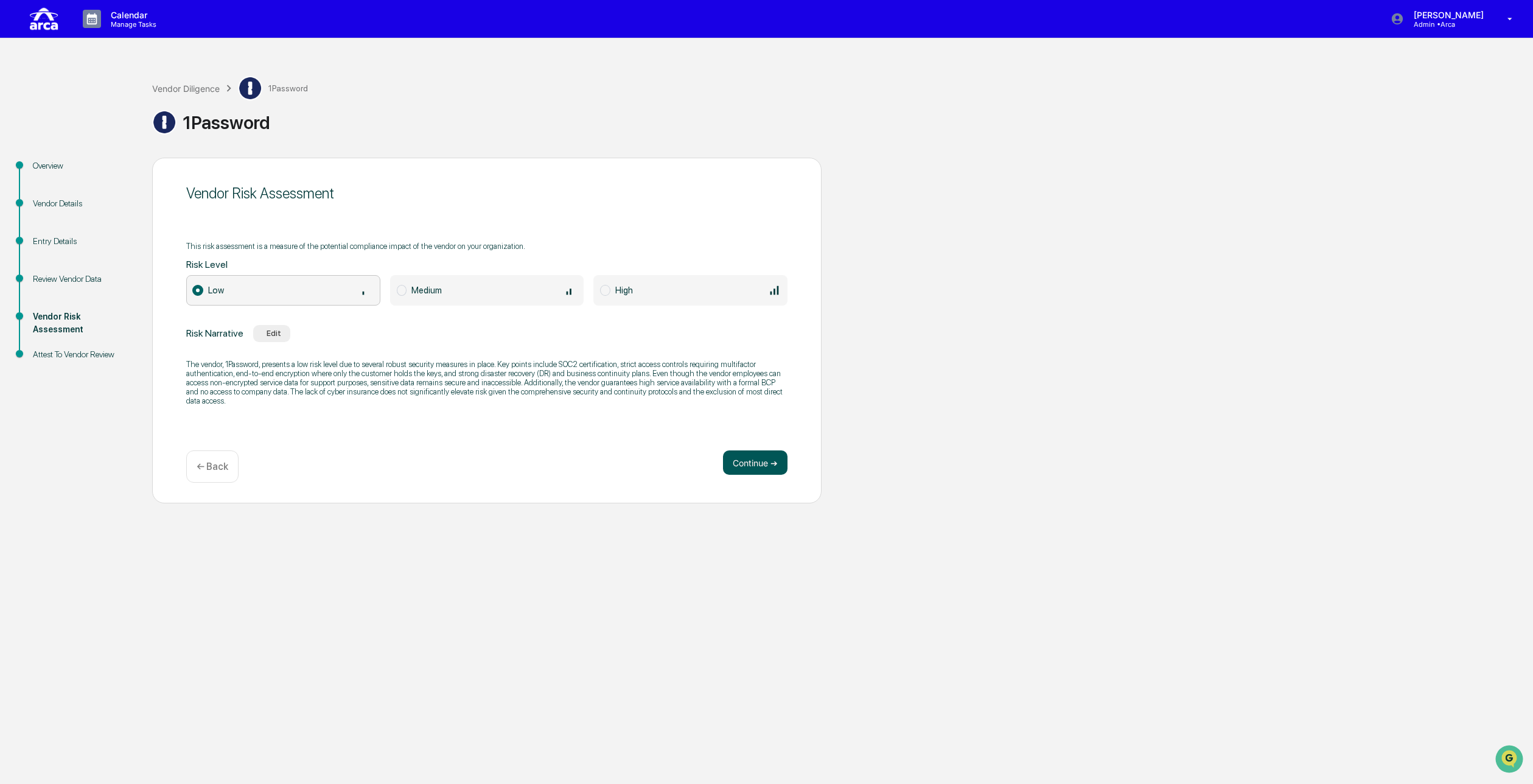
click at [751, 456] on button "Continue ➔" at bounding box center [756, 462] width 65 height 25
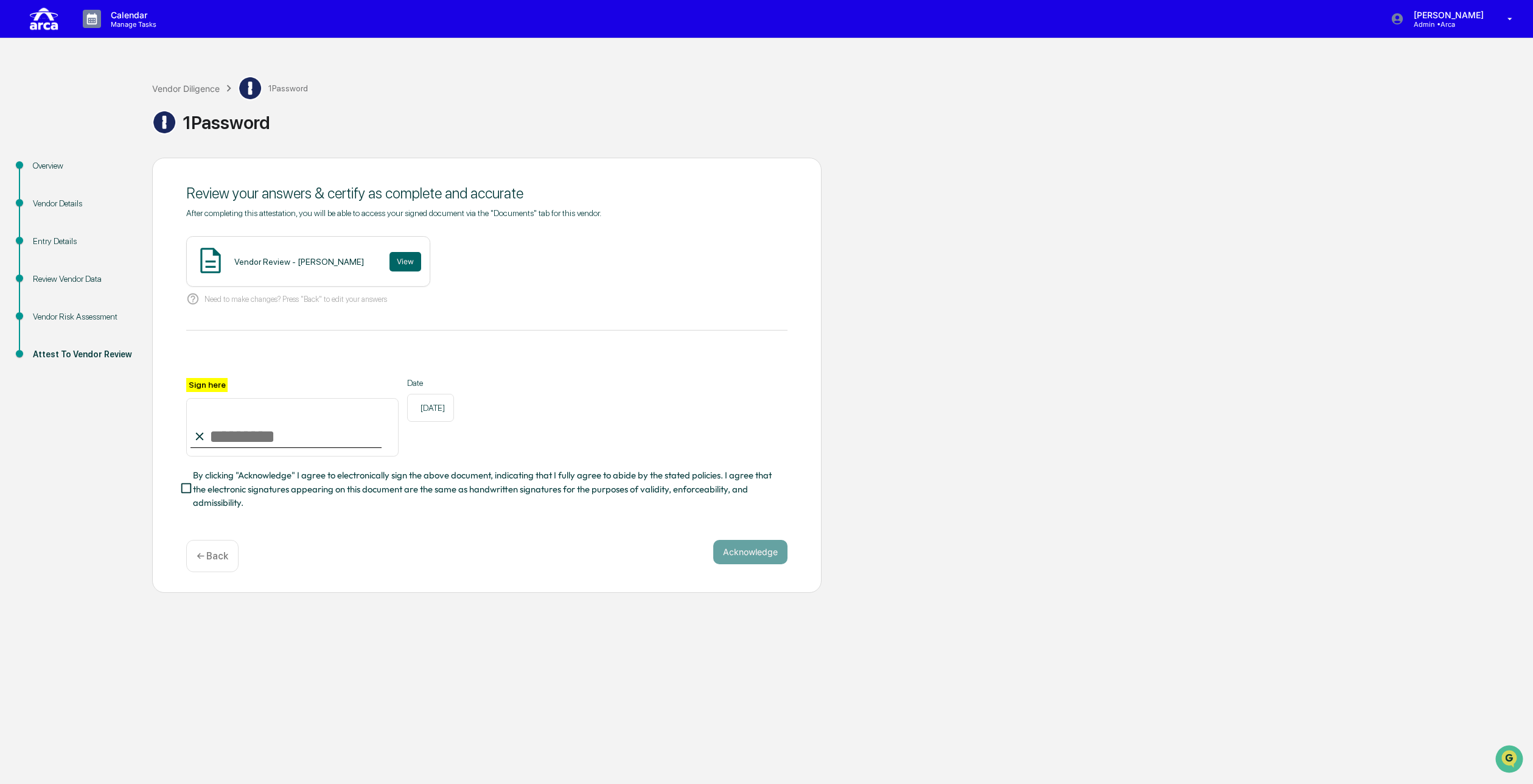
click at [310, 428] on input "Sign here" at bounding box center [292, 428] width 212 height 59
type input "**********"
click at [763, 560] on button "Acknowledge" at bounding box center [751, 551] width 75 height 25
click at [314, 266] on div "Vendor Review - [PERSON_NAME]" at bounding box center [299, 262] width 130 height 10
click at [398, 264] on button "View" at bounding box center [405, 262] width 31 height 20
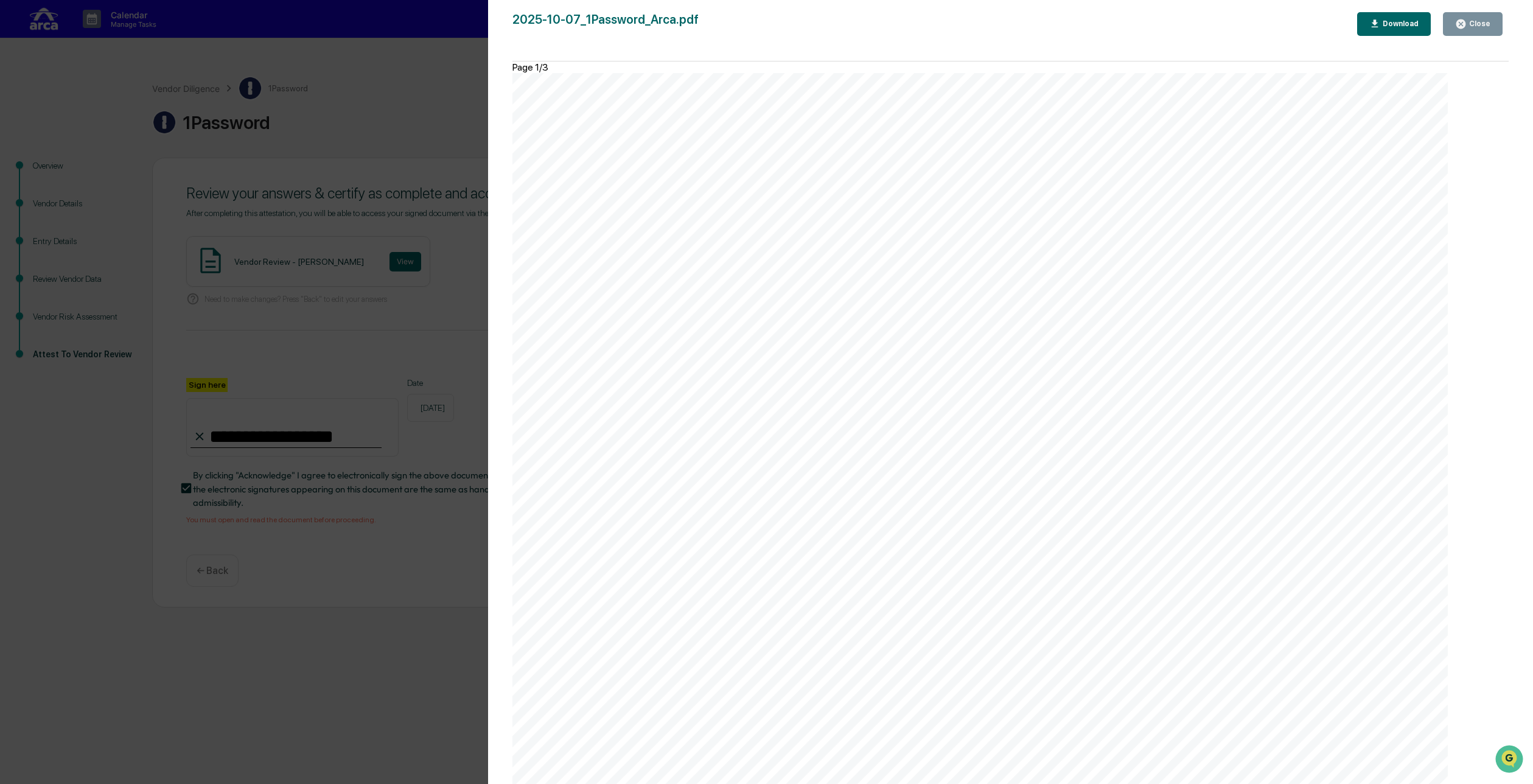
scroll to position [3357, 0]
click at [335, 475] on div "Version History [DATE] 11:49 PM [PERSON_NAME] 2025-10-07_1Password_Arca.pdf Clo…" at bounding box center [766, 392] width 1533 height 784
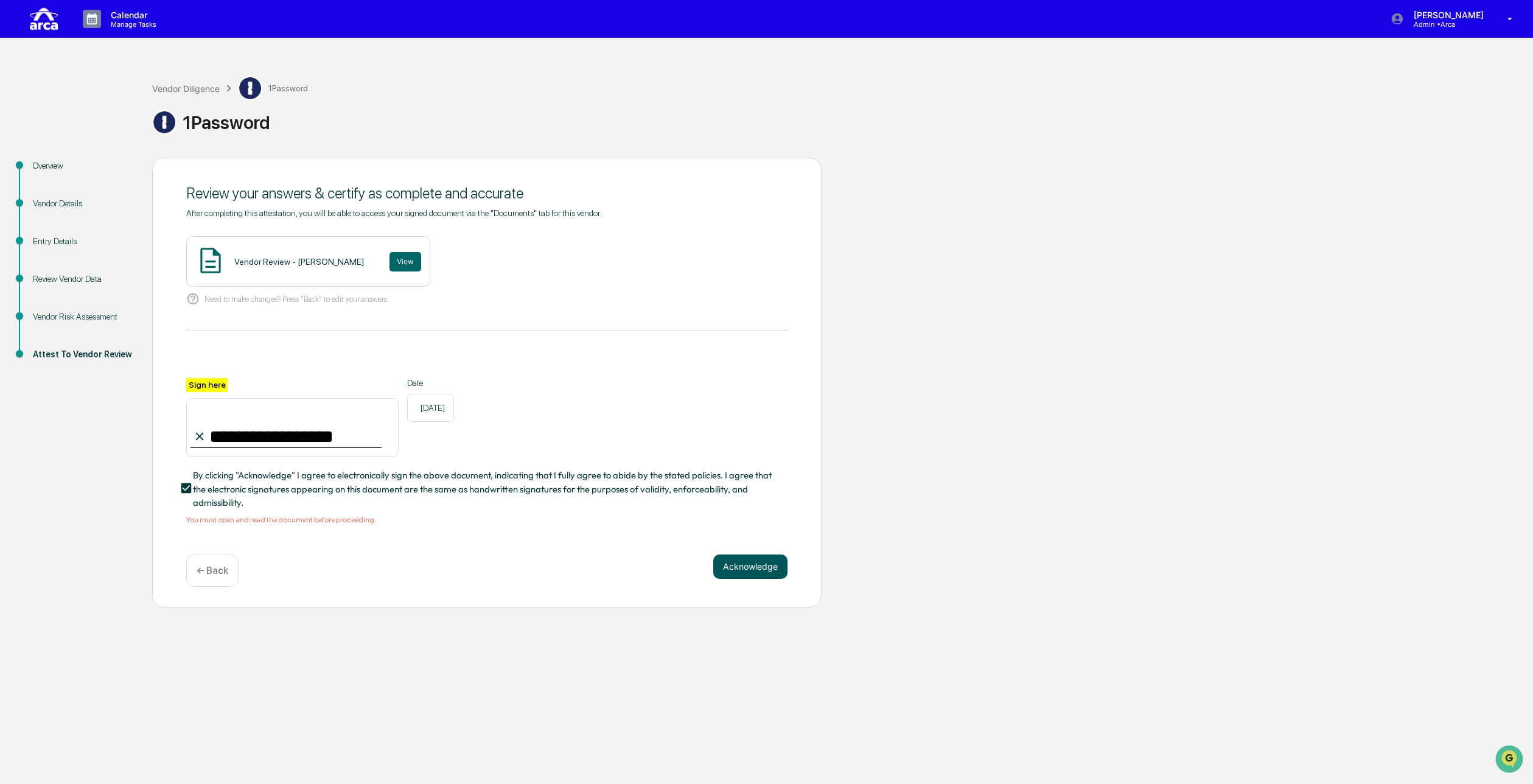
click at [756, 573] on button "Acknowledge" at bounding box center [751, 566] width 75 height 25
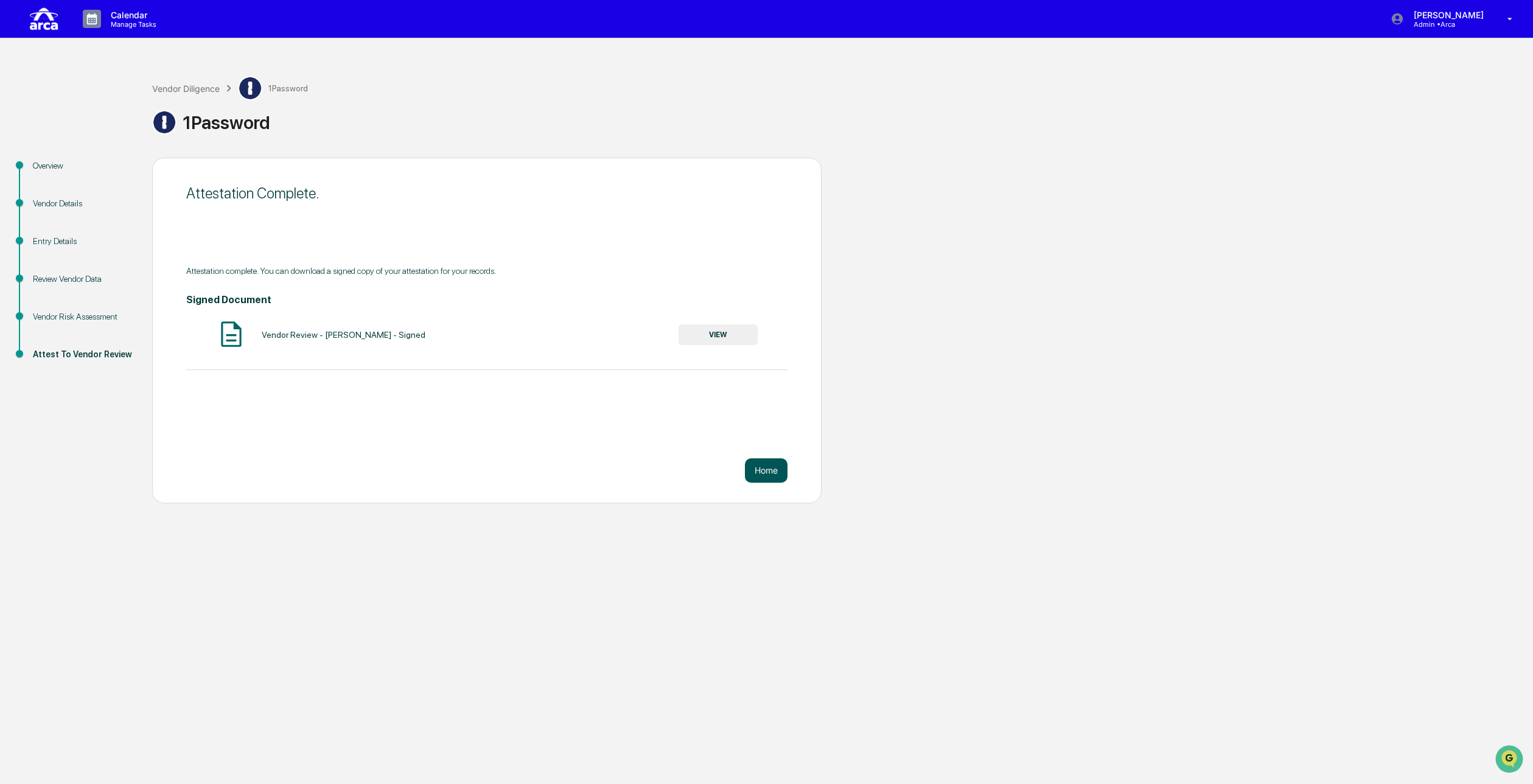
click at [766, 470] on button "Home" at bounding box center [766, 470] width 42 height 25
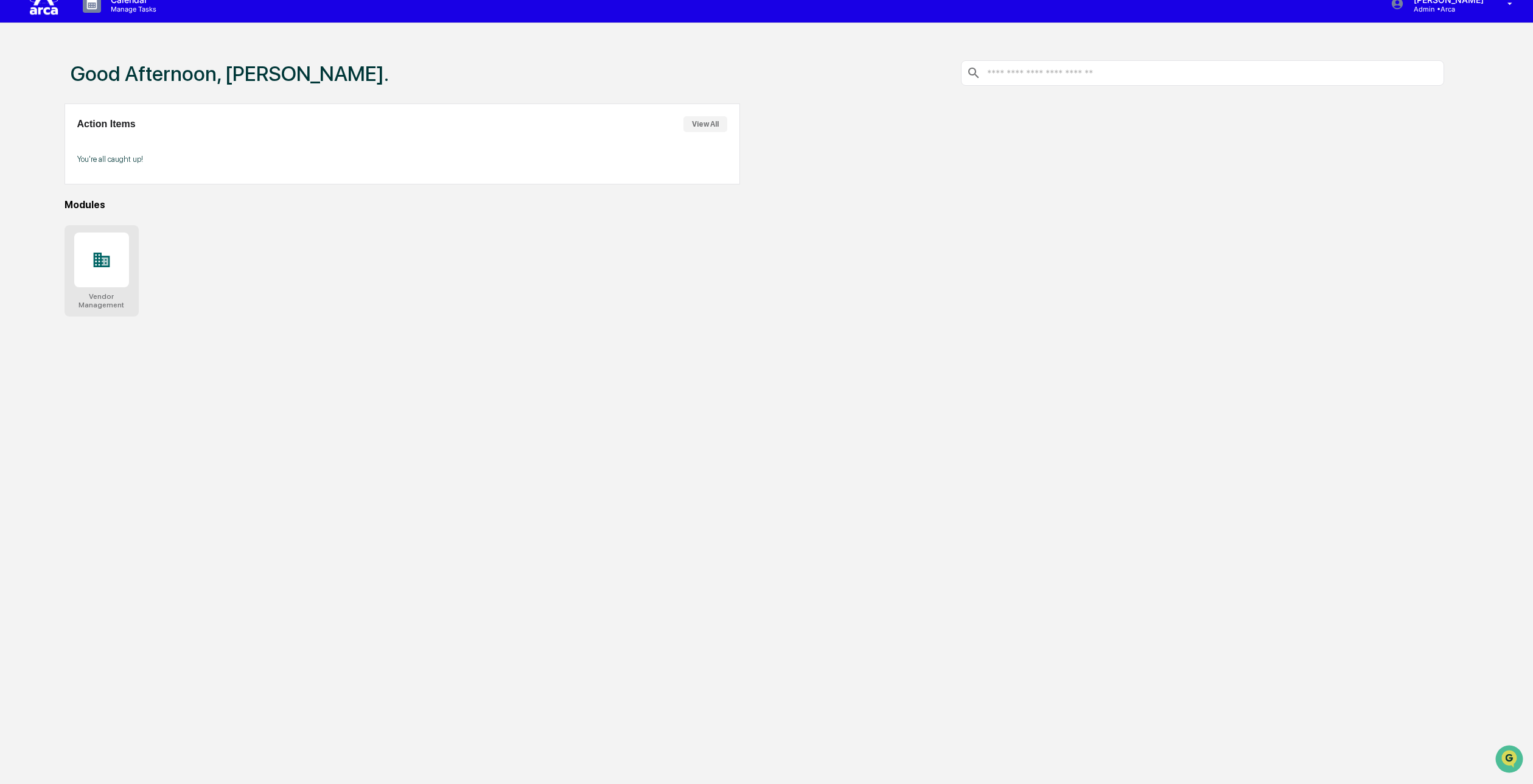
scroll to position [15, 0]
click at [119, 278] on div at bounding box center [102, 261] width 55 height 55
